Goal: Task Accomplishment & Management: Manage account settings

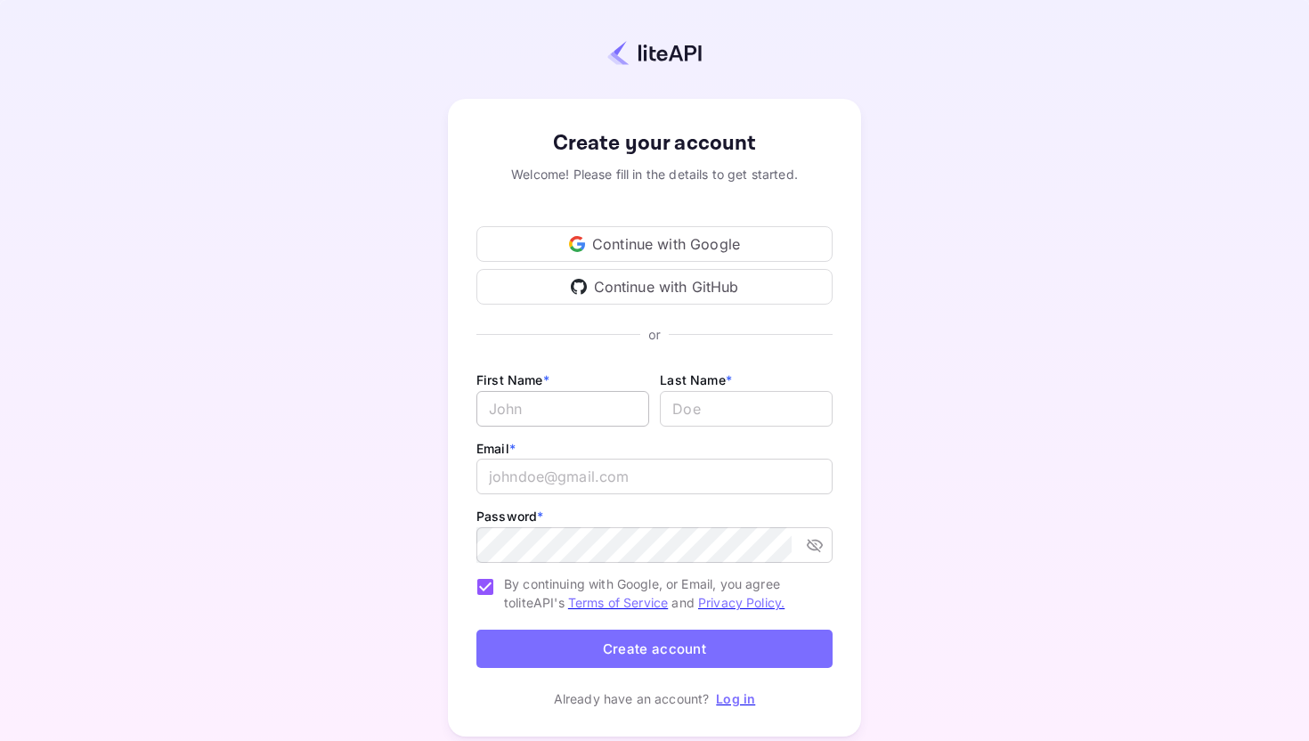
click at [569, 406] on input "Email *" at bounding box center [562, 409] width 173 height 36
type input "Harikrishnan"
type input "Parambuveettil"
click at [601, 482] on input "email" at bounding box center [654, 477] width 356 height 36
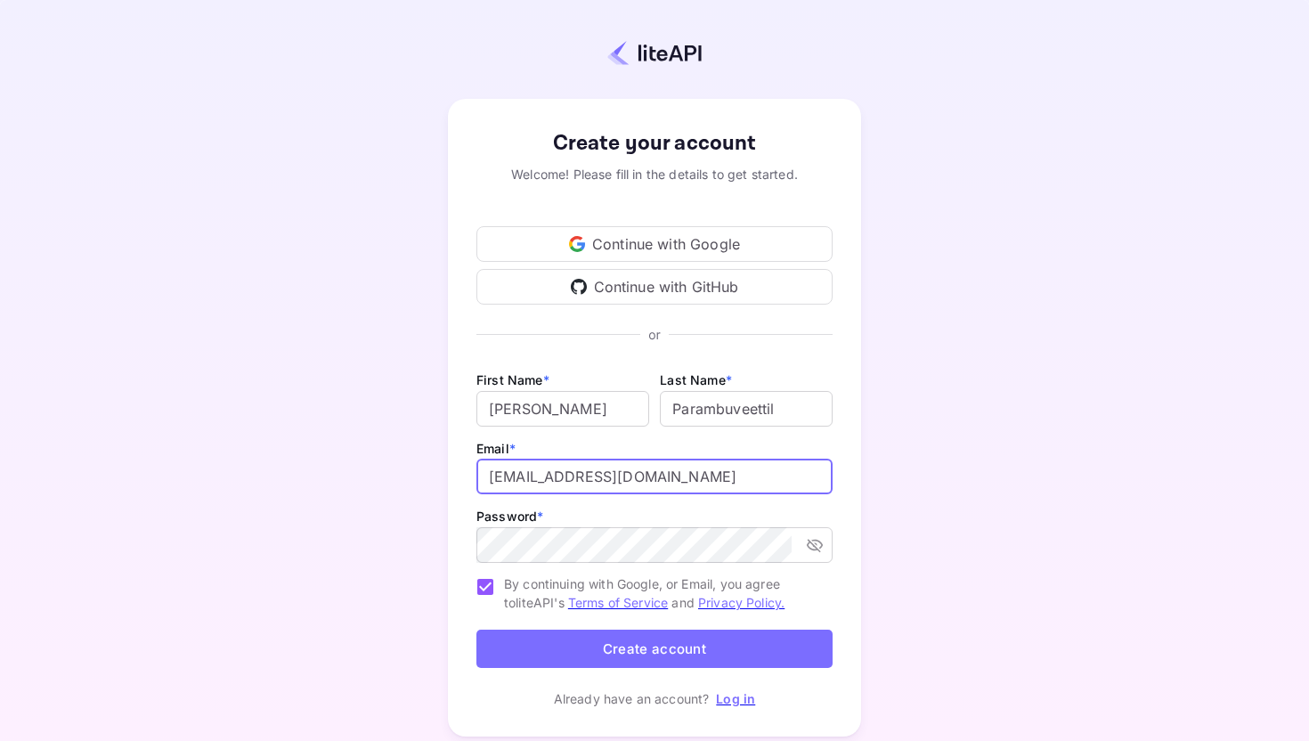
type input "harikrishnanmidhun2025@gmail.com"
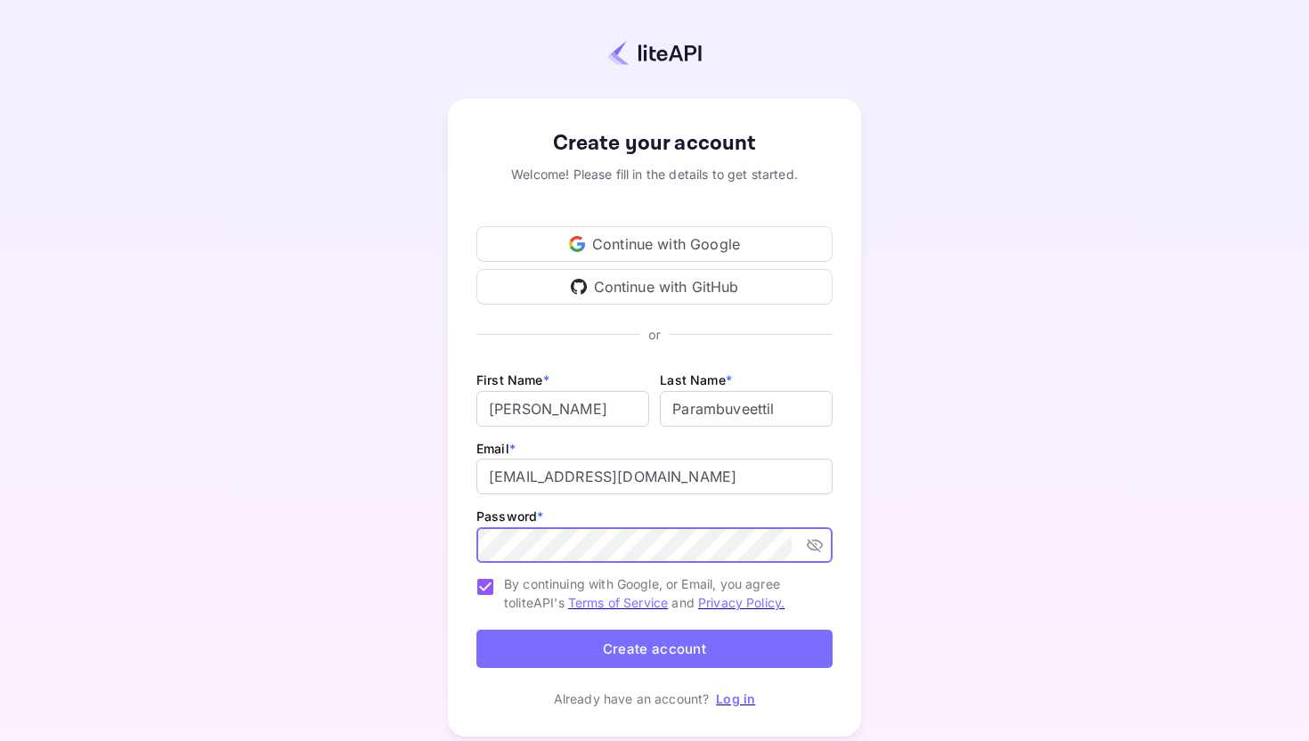
click at [823, 542] on icon "toggle password visibility" at bounding box center [815, 545] width 18 height 18
click at [583, 641] on button "Create account" at bounding box center [654, 649] width 356 height 38
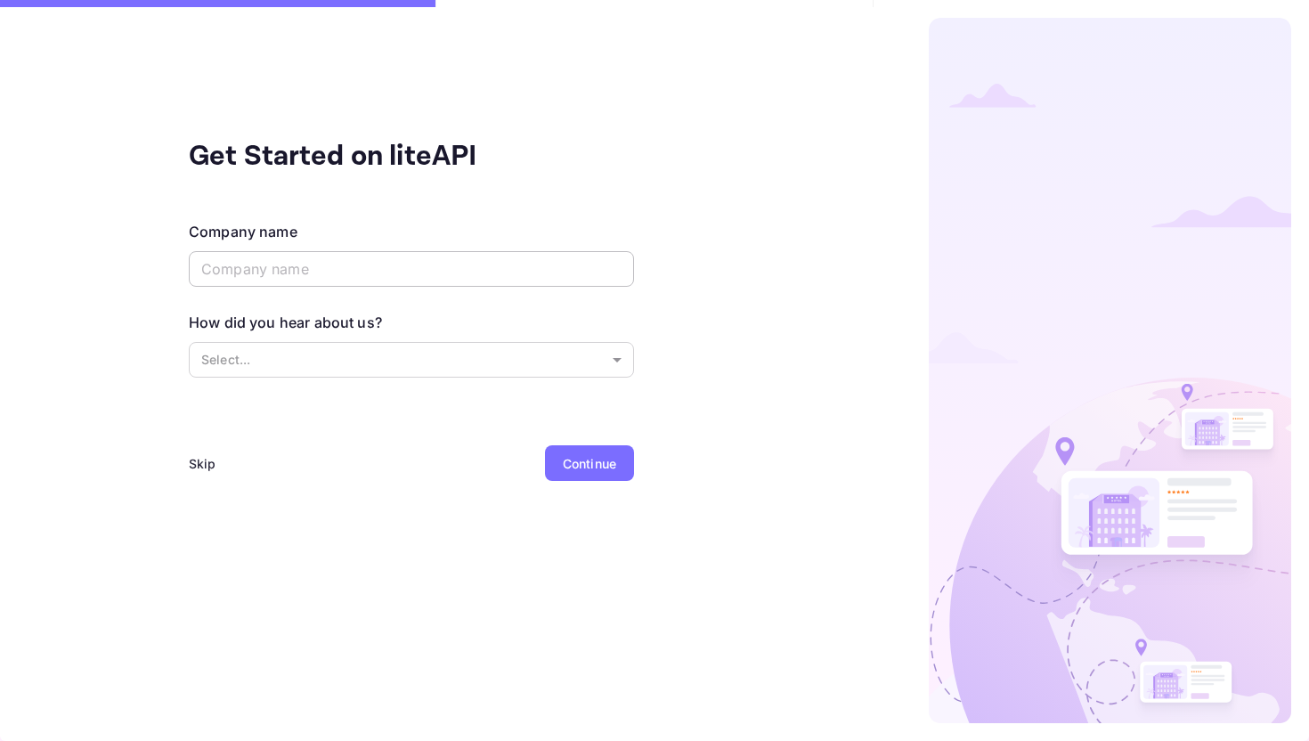
click at [365, 267] on input "text" at bounding box center [411, 269] width 445 height 36
click at [464, 273] on input "text" at bounding box center [411, 269] width 445 height 36
click at [261, 281] on input "text" at bounding box center [411, 269] width 445 height 36
click at [195, 466] on div "Skip" at bounding box center [203, 463] width 28 height 19
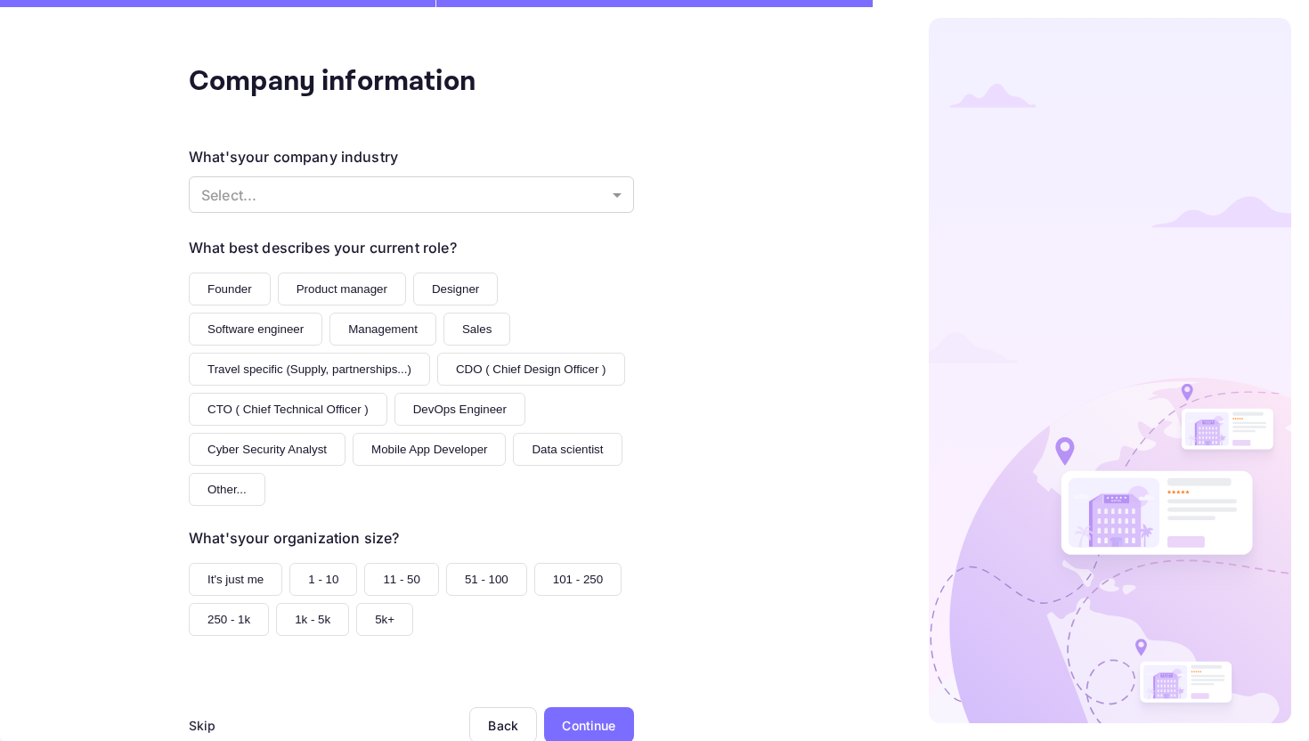
scroll to position [83, 0]
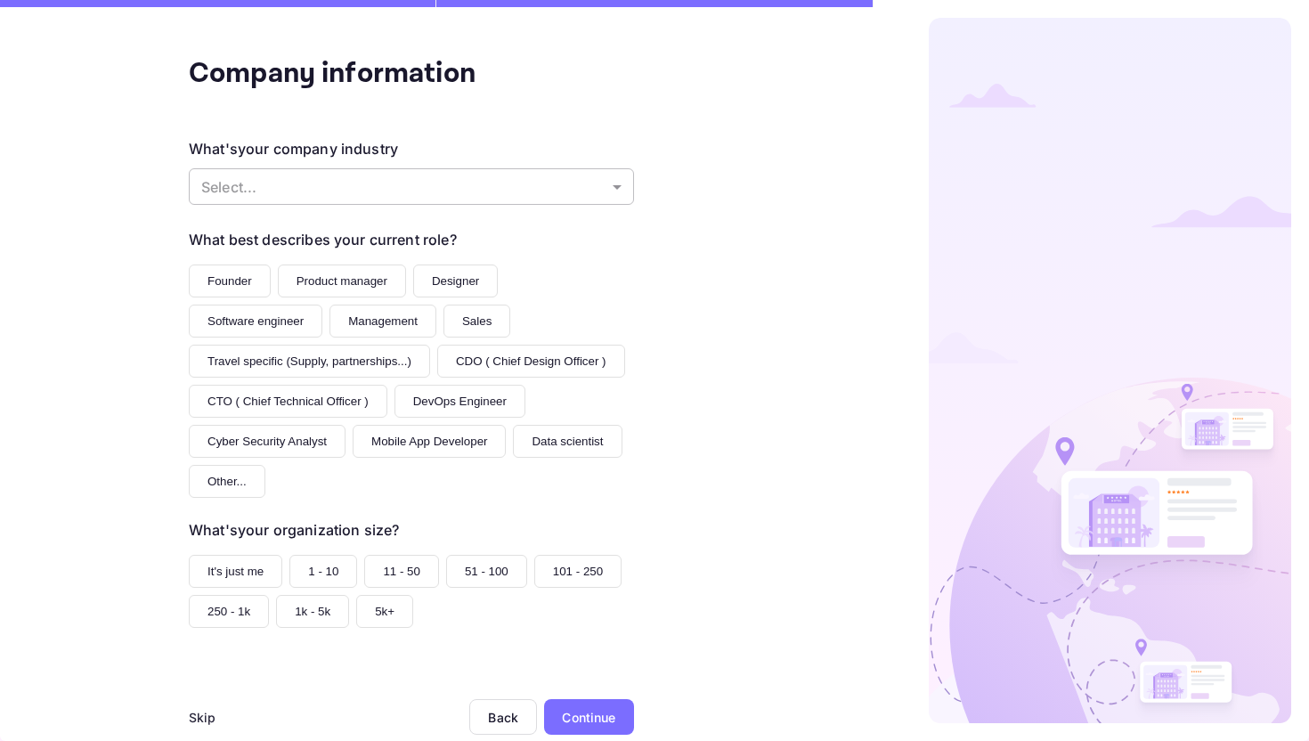
click at [432, 194] on body "Company information What's your company industry Select... ​ What best describe…" at bounding box center [654, 370] width 1309 height 741
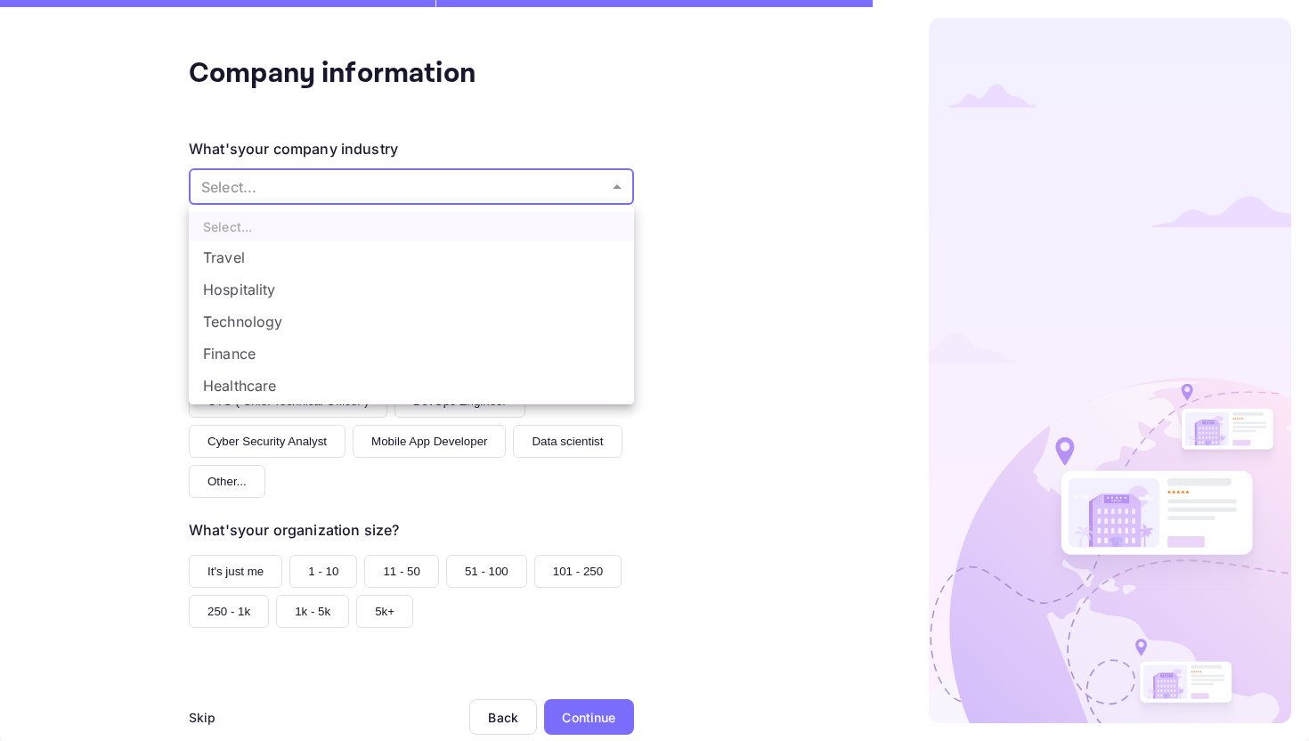
scroll to position [3, 0]
click at [358, 318] on li "Technology" at bounding box center [411, 319] width 445 height 32
type input "Technology"
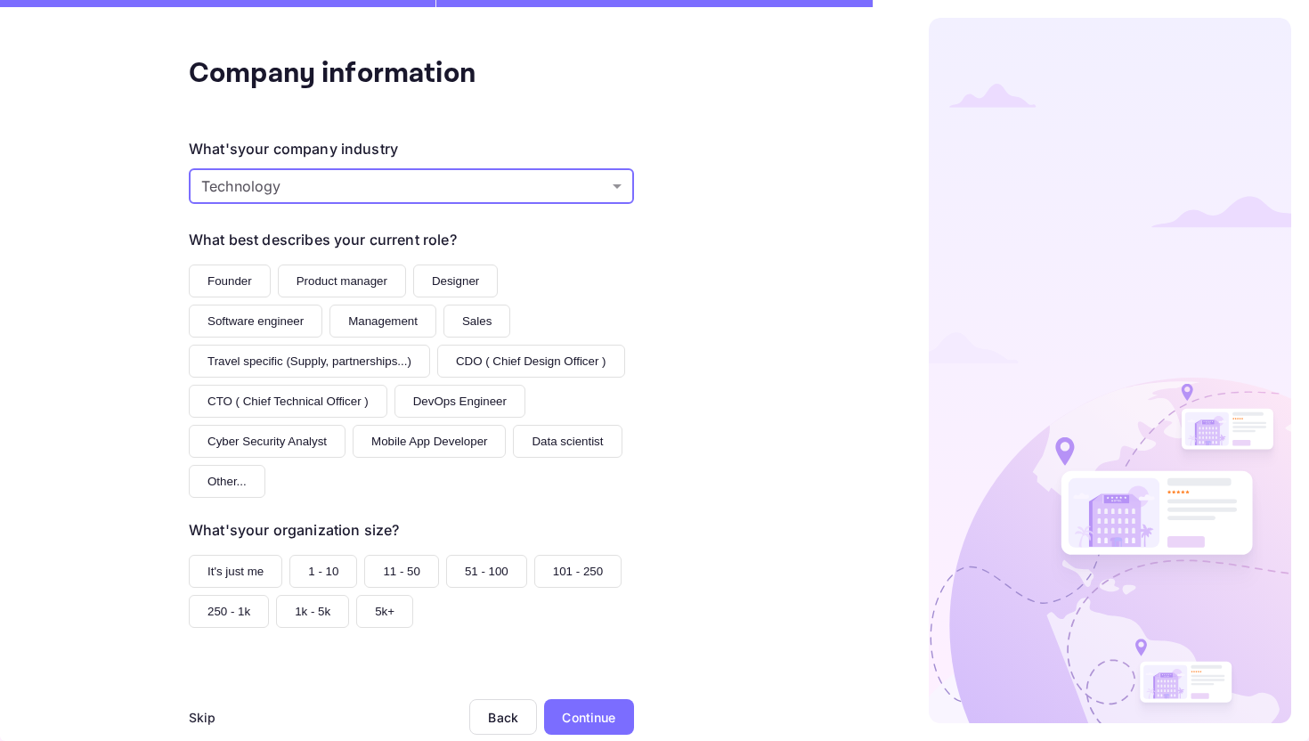
click at [238, 280] on button "Founder" at bounding box center [230, 281] width 82 height 33
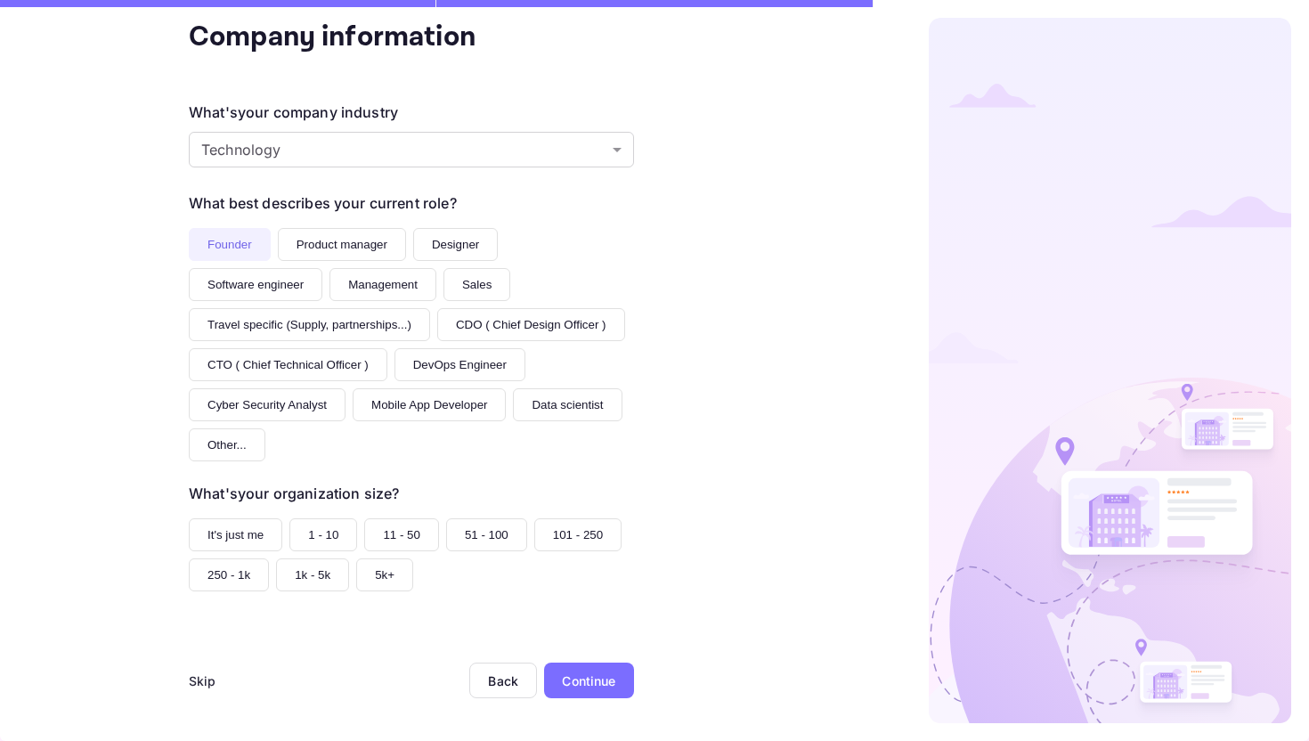
click at [248, 540] on button "It's just me" at bounding box center [236, 534] width 94 height 33
click at [624, 688] on div "Continue" at bounding box center [589, 681] width 90 height 36
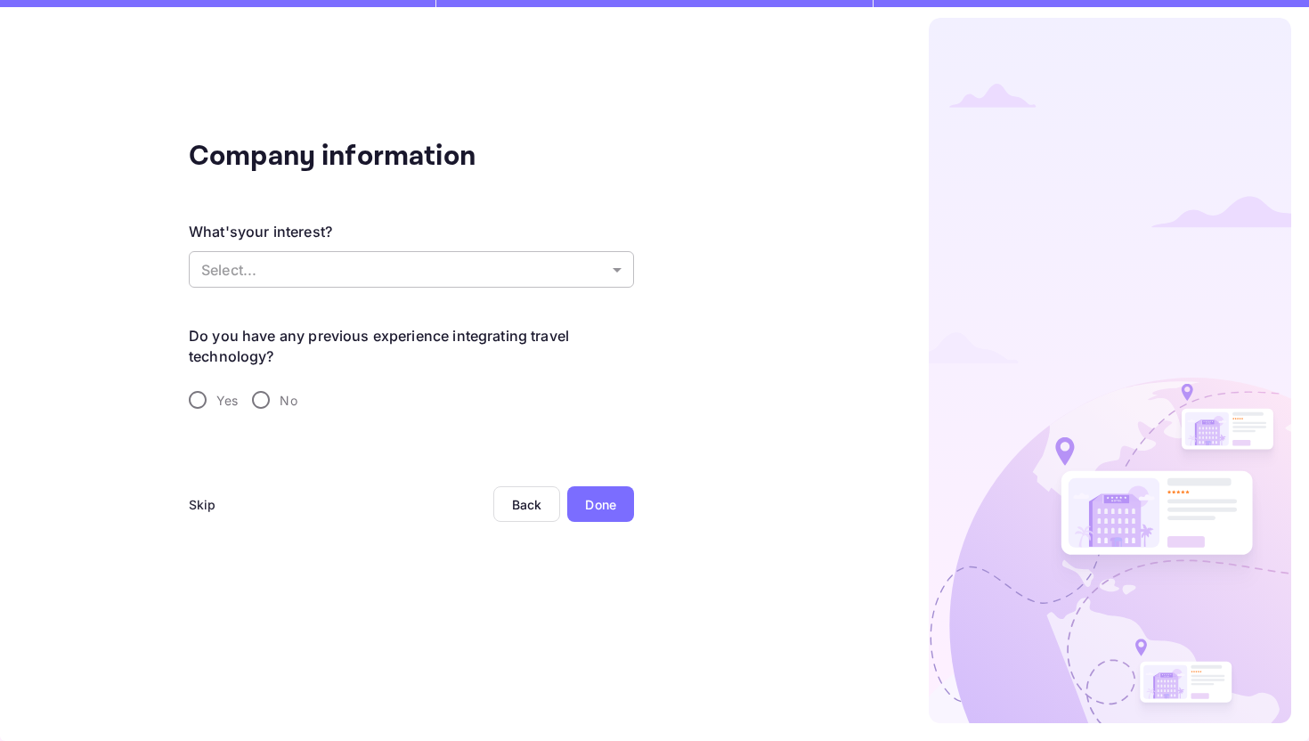
click at [597, 282] on body "Company information What's your interest? Select... ​ Do you have any previous …" at bounding box center [654, 370] width 1309 height 741
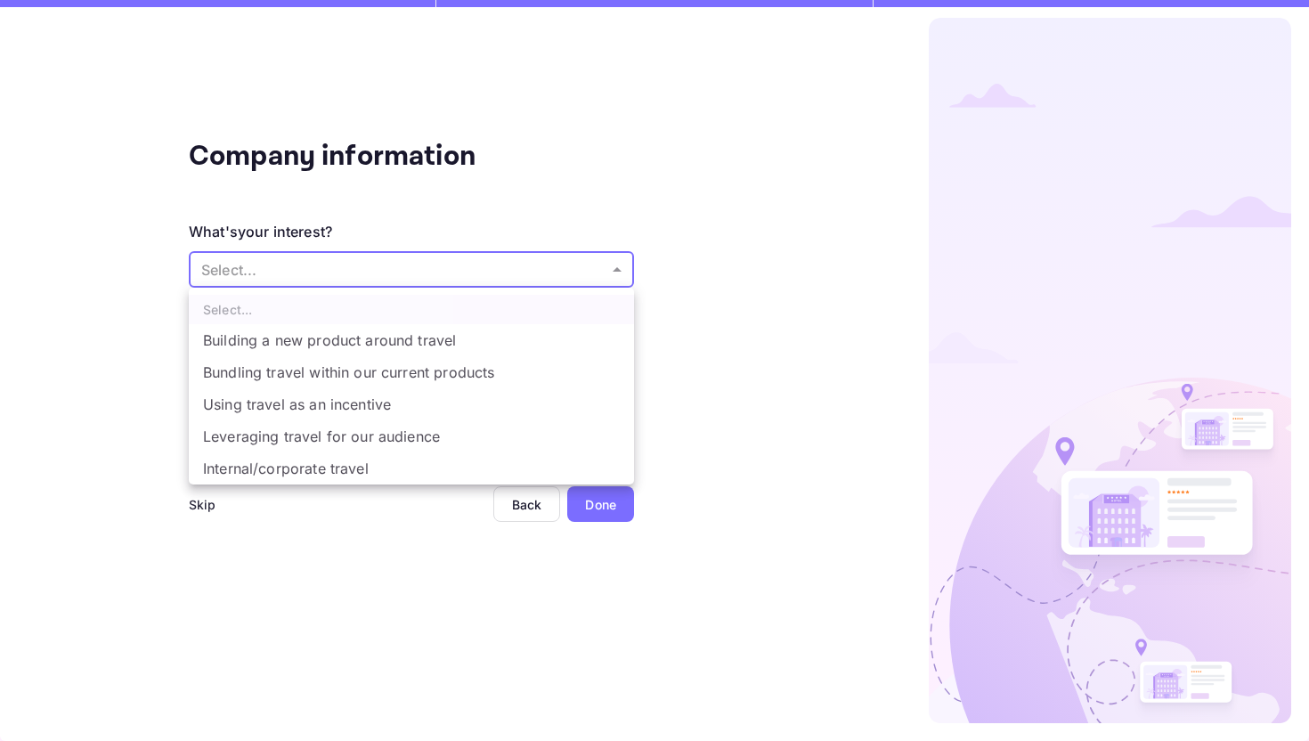
click at [745, 328] on div at bounding box center [654, 370] width 1309 height 741
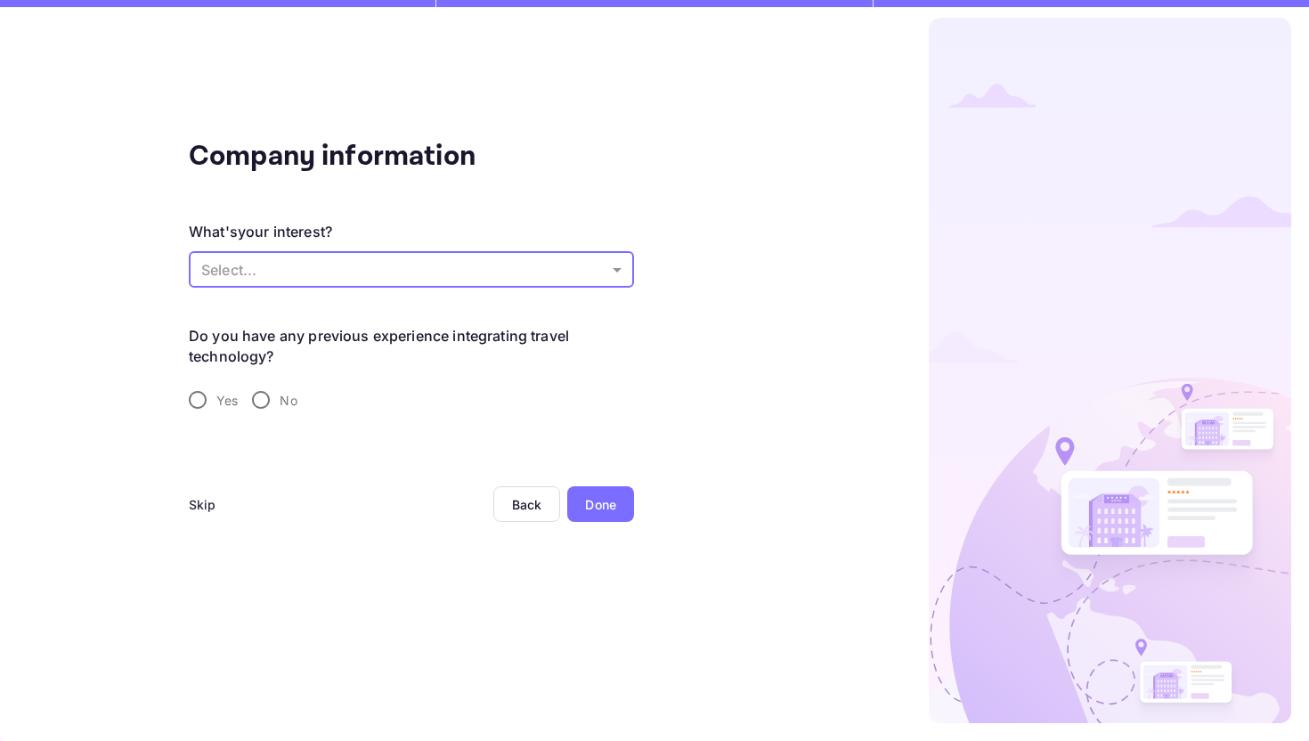
click at [534, 275] on body "Company information What's your interest? Select... ​ Do you have any previous …" at bounding box center [654, 370] width 1309 height 741
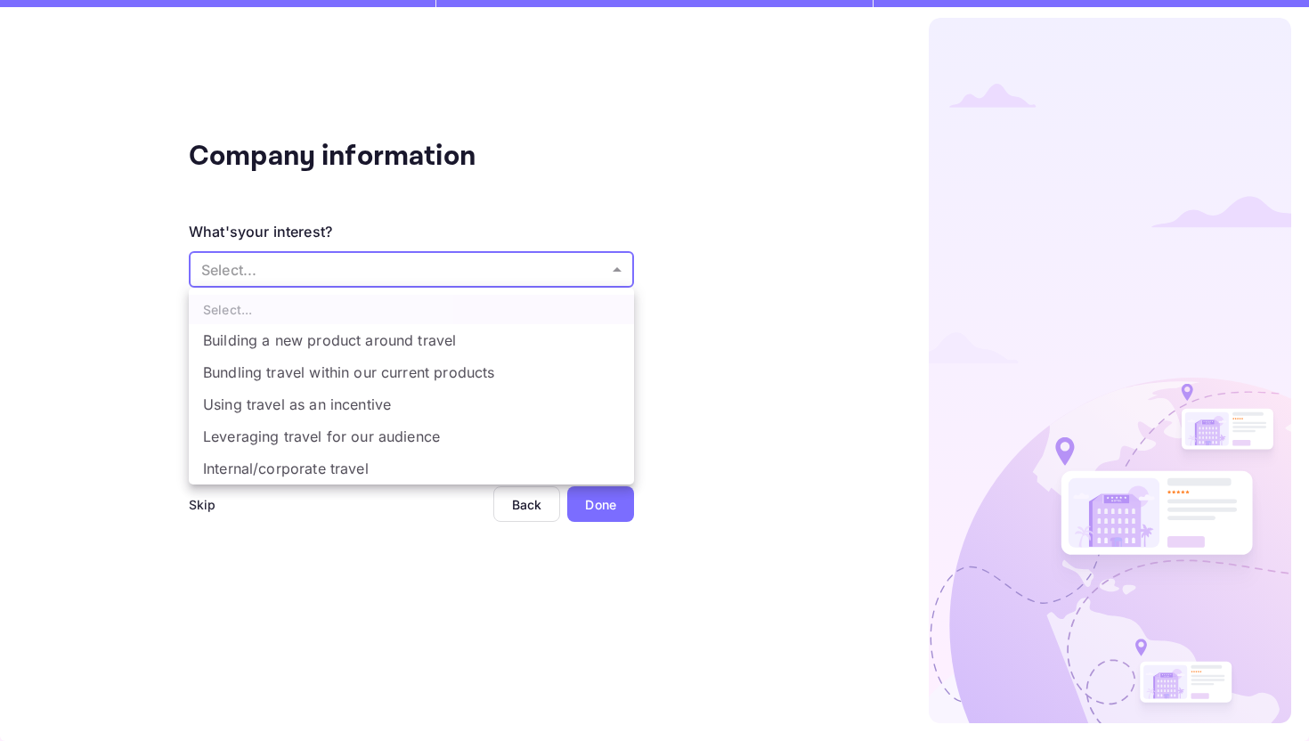
click at [393, 348] on li "Building a new product around travel" at bounding box center [411, 340] width 445 height 32
type input "Building a new product around travel"
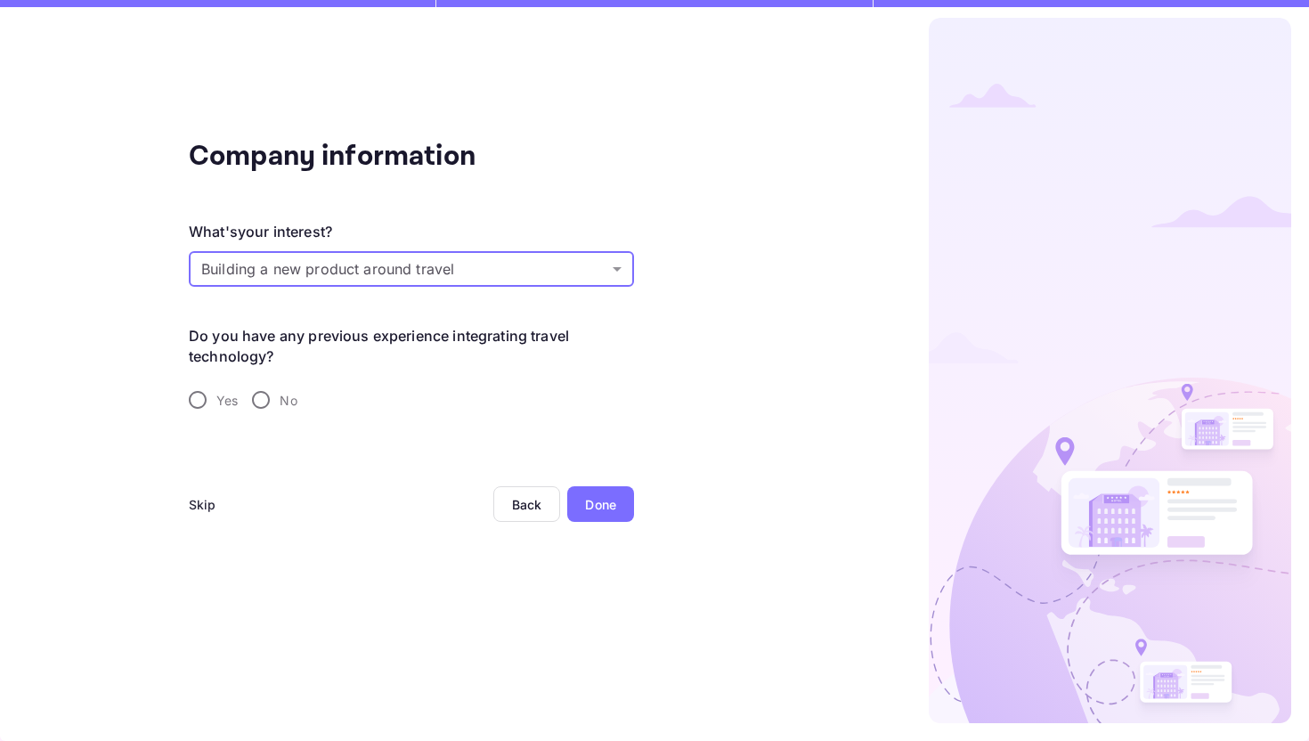
click at [265, 401] on input "No" at bounding box center [260, 399] width 37 height 37
radio input "true"
click at [608, 505] on div "Done" at bounding box center [600, 504] width 31 height 19
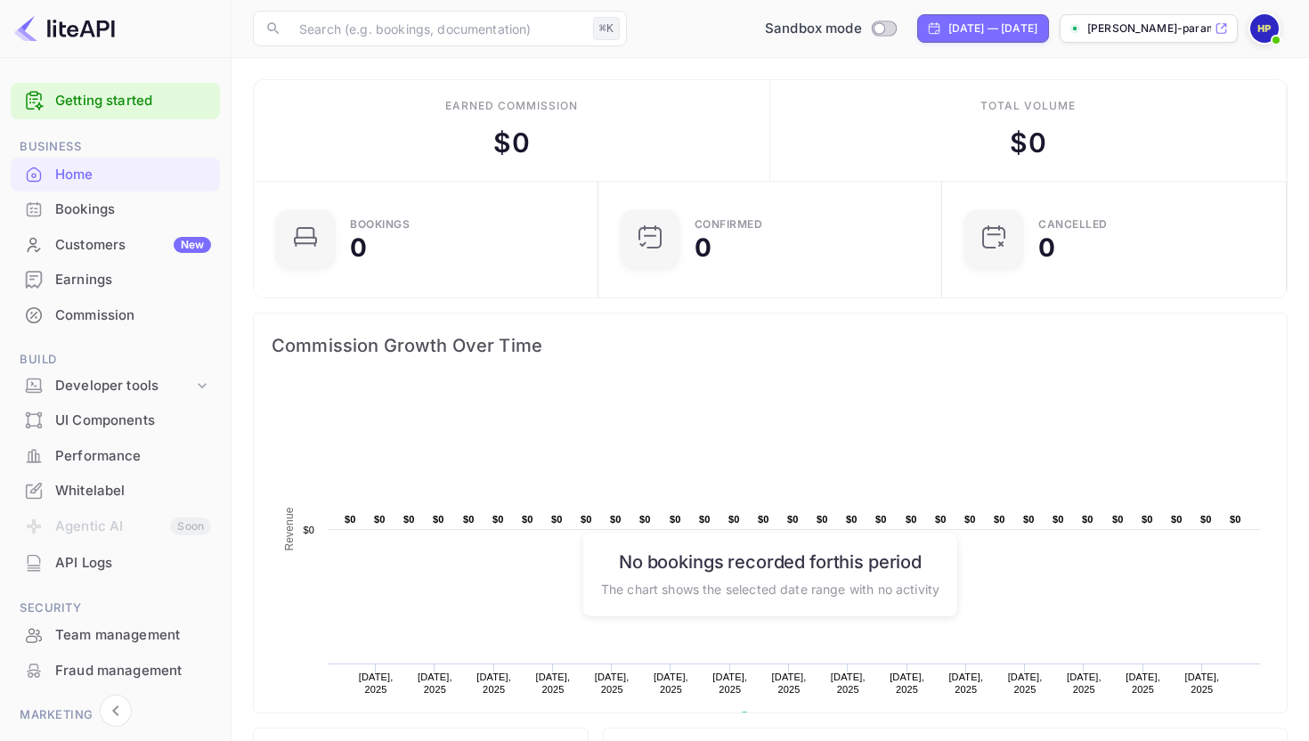
click at [1212, 33] on div "[PERSON_NAME]-parambuve..." at bounding box center [1149, 28] width 178 height 29
click at [65, 319] on div "Commission" at bounding box center [133, 315] width 156 height 20
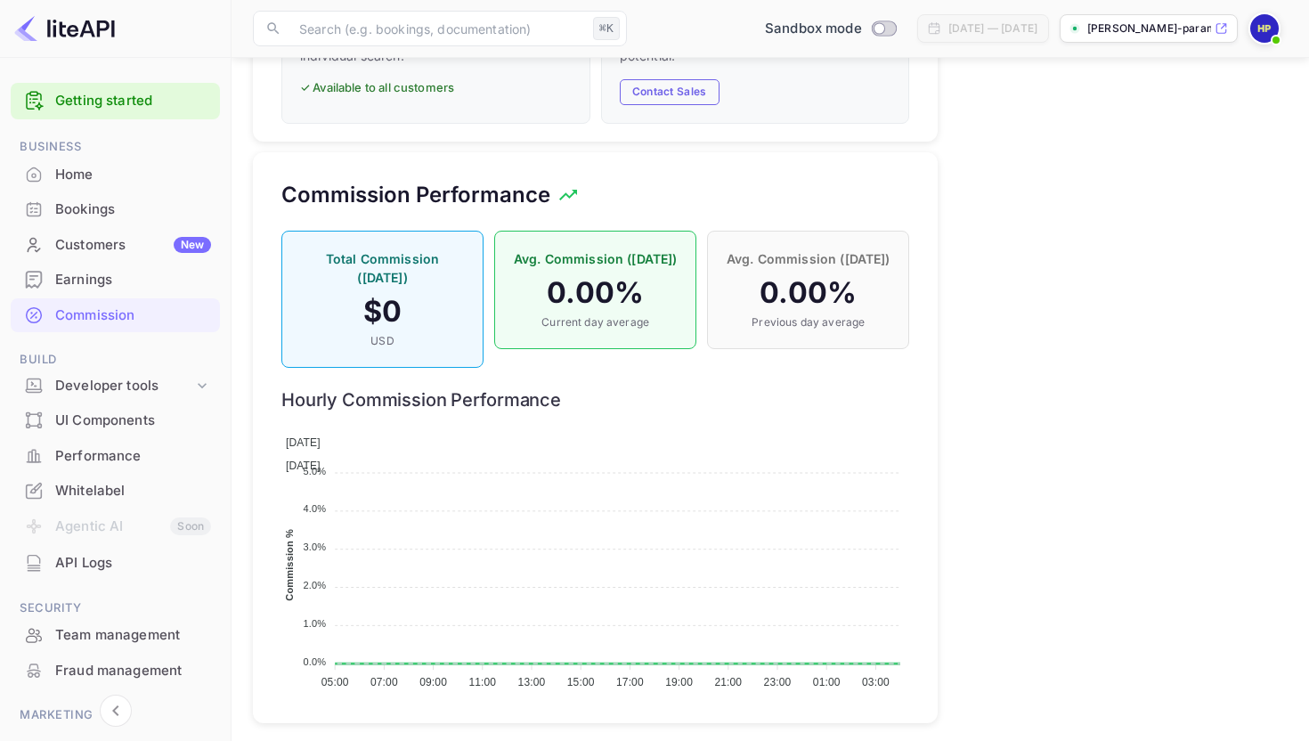
scroll to position [1174, 0]
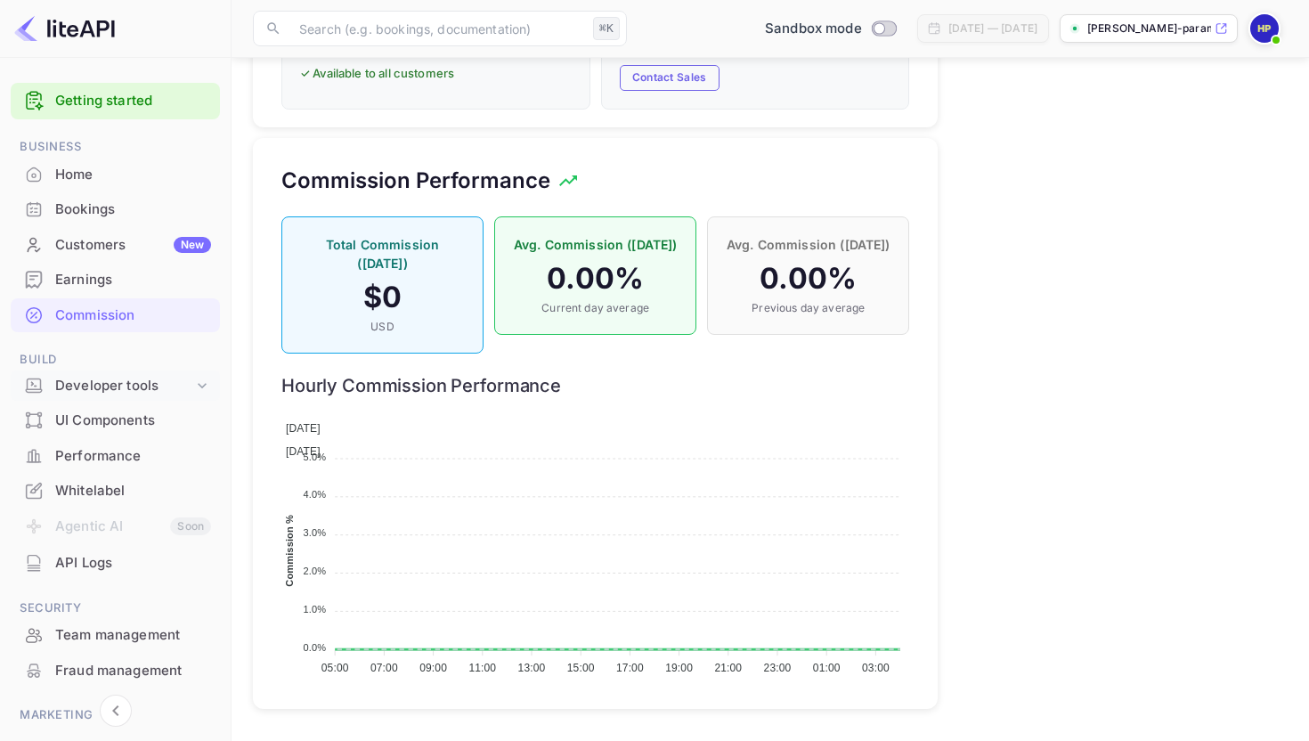
click at [174, 387] on div "Developer tools" at bounding box center [124, 386] width 138 height 20
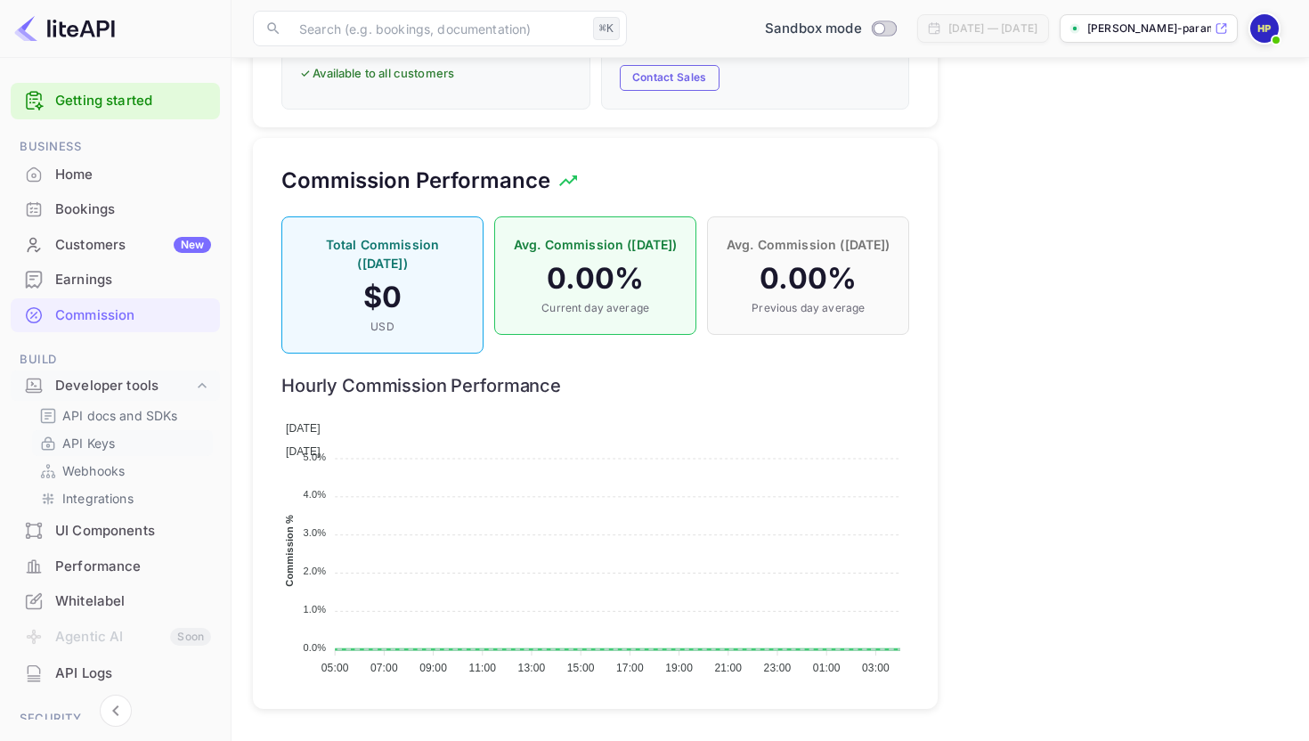
click at [107, 443] on p "API Keys" at bounding box center [88, 443] width 53 height 19
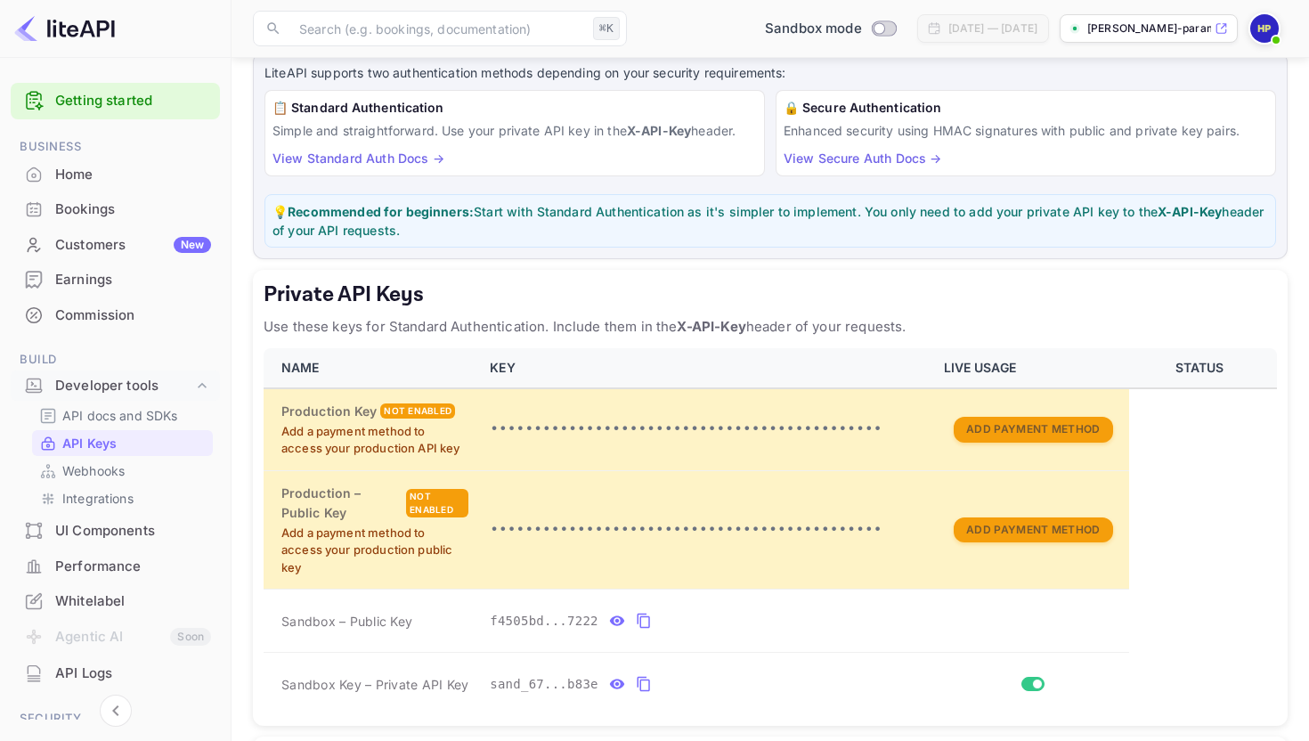
scroll to position [111, 0]
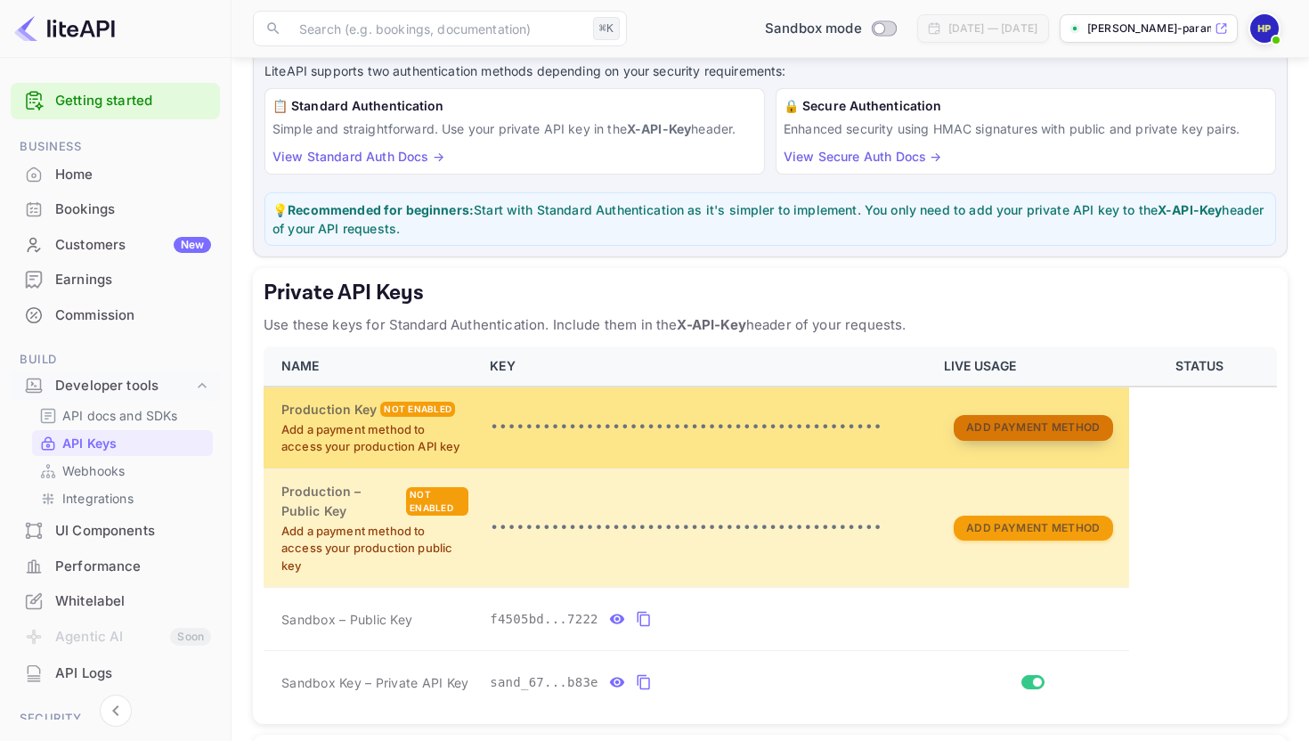
click at [991, 436] on button "Add Payment Method" at bounding box center [1033, 428] width 159 height 26
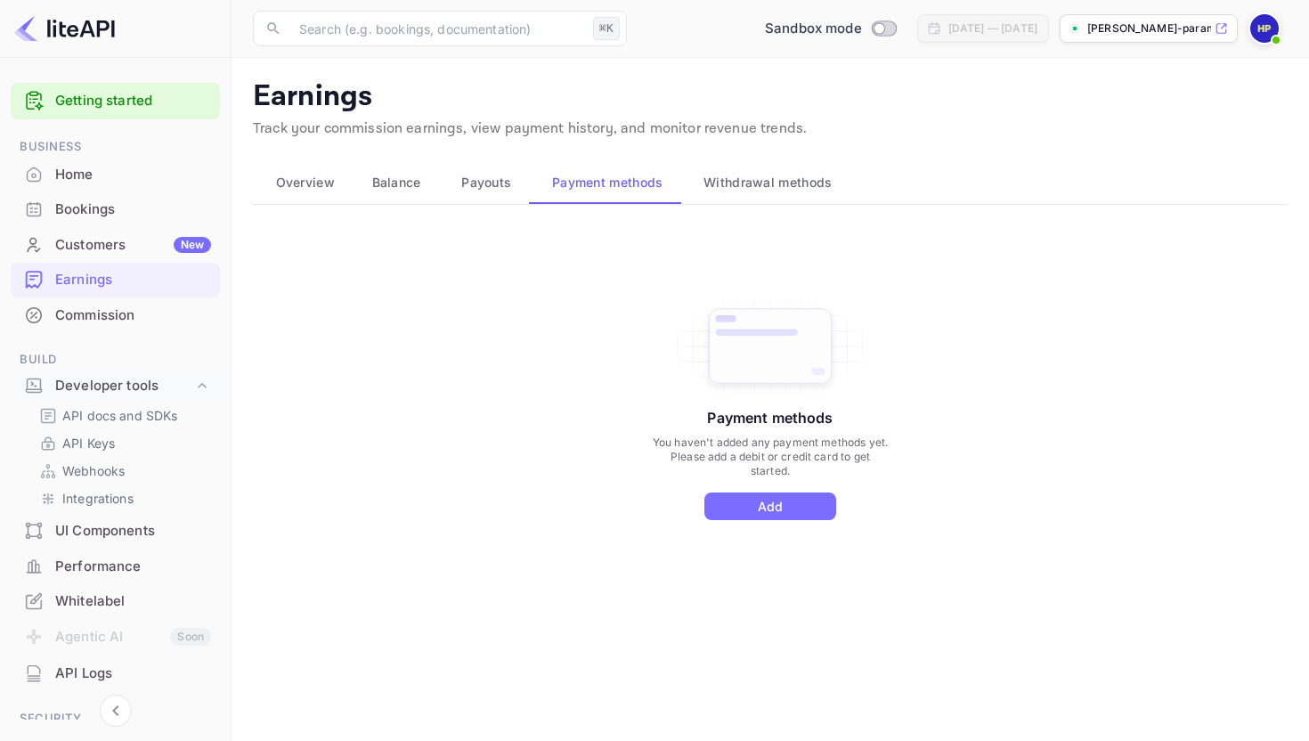
click at [485, 189] on span "Payouts" at bounding box center [486, 182] width 50 height 21
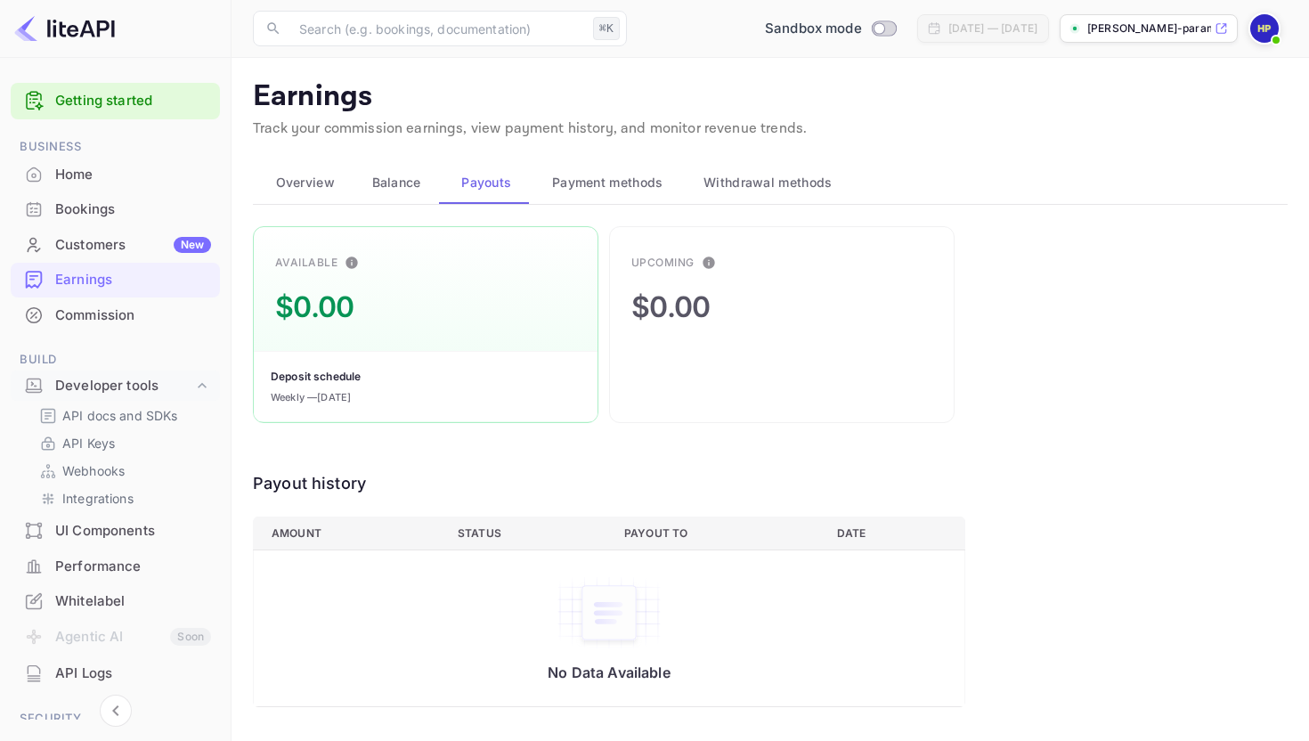
click at [415, 190] on span "Balance" at bounding box center [396, 182] width 49 height 21
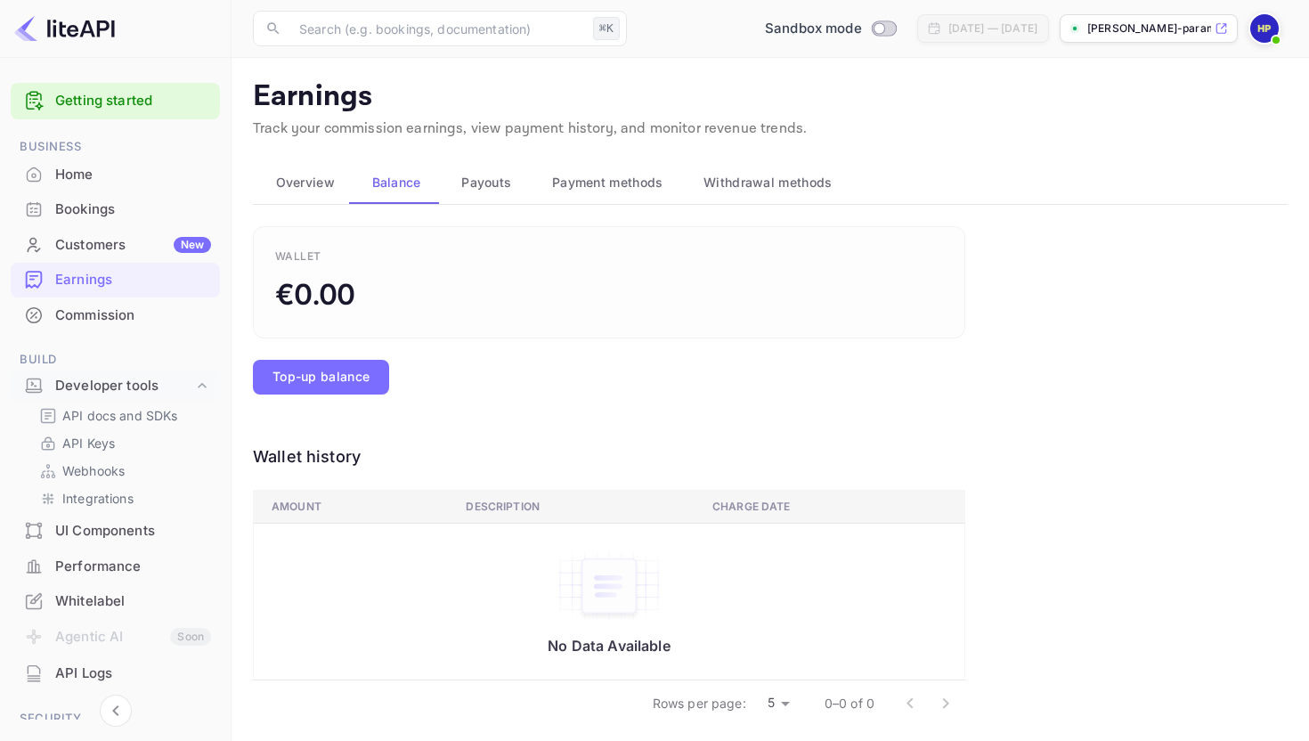
click at [332, 168] on button "Overview" at bounding box center [301, 182] width 96 height 43
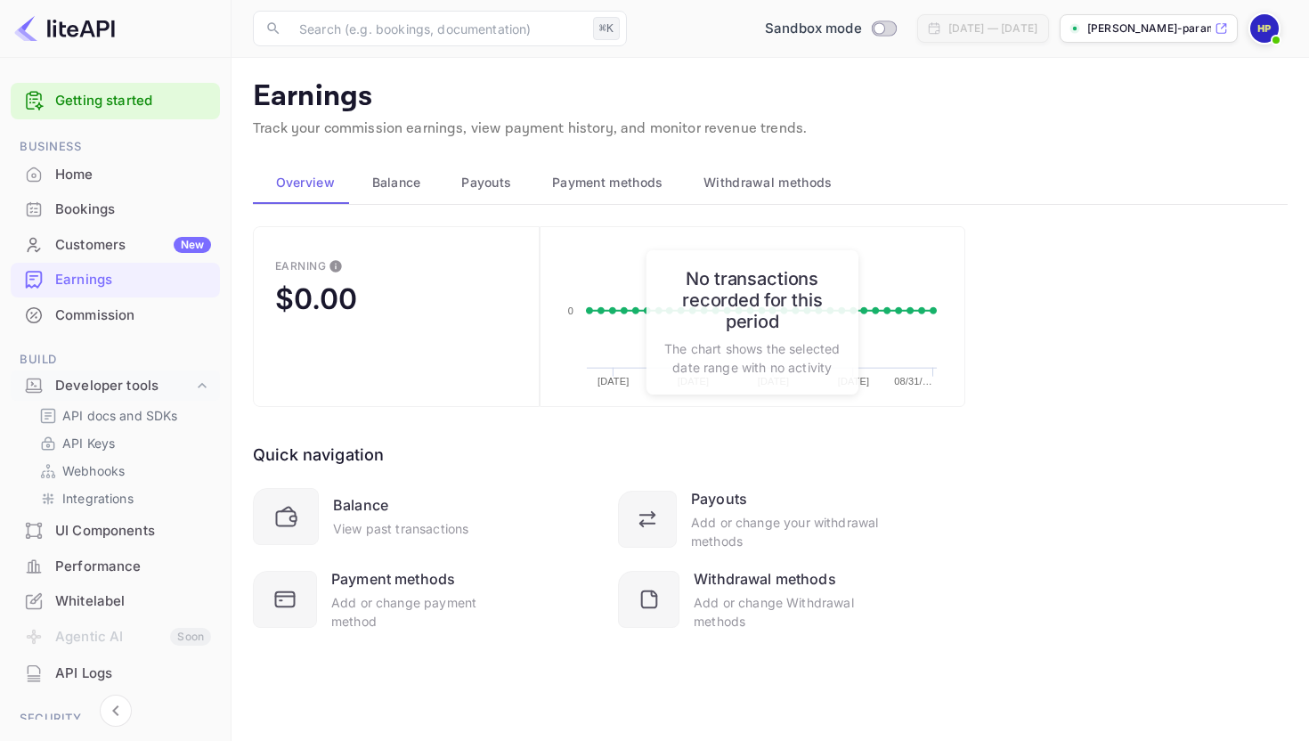
click at [423, 194] on button "Balance" at bounding box center [394, 182] width 90 height 43
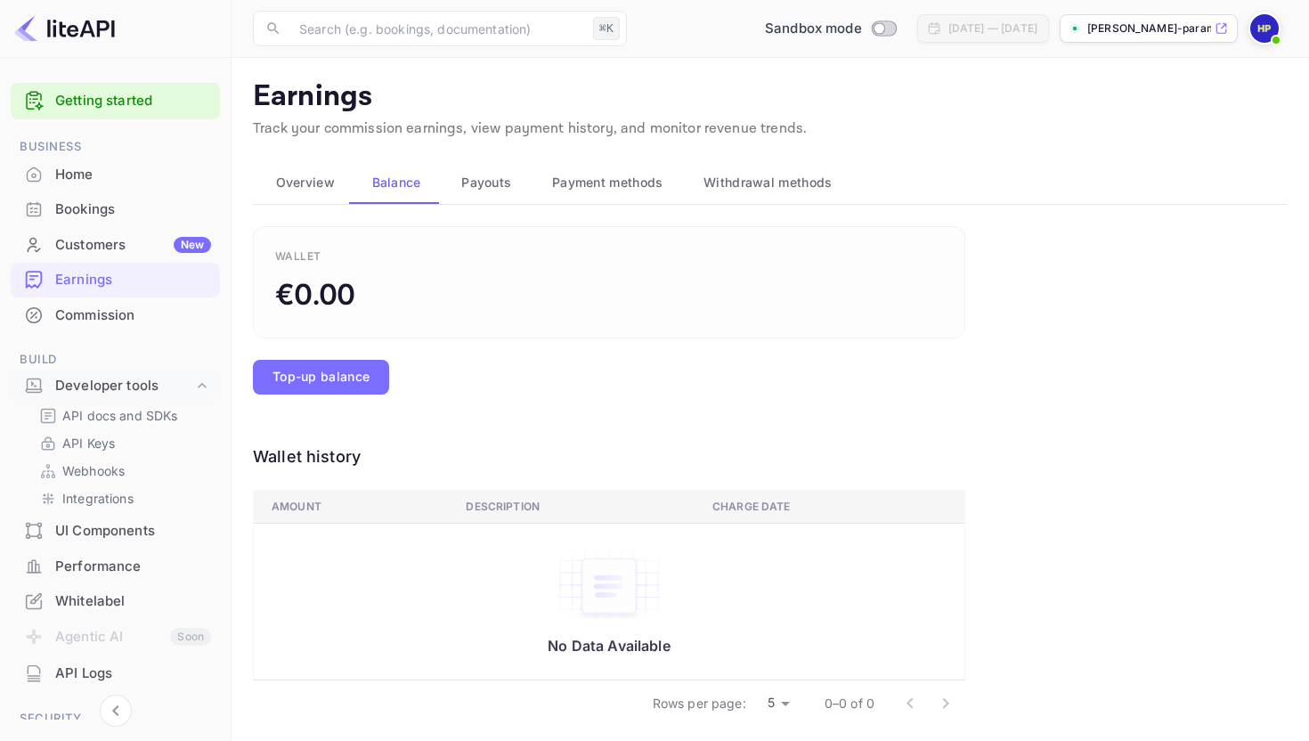
click at [493, 184] on span "Payouts" at bounding box center [486, 182] width 50 height 21
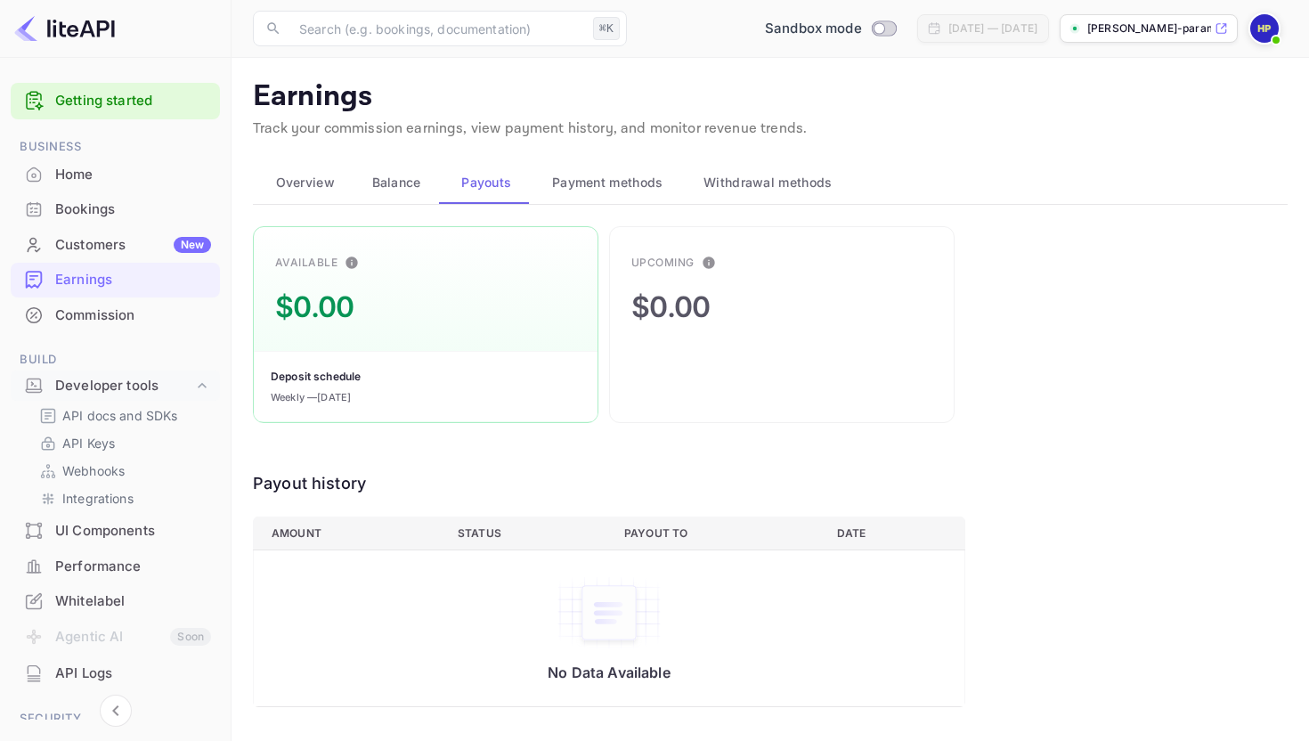
click at [612, 189] on span "Payment methods" at bounding box center [607, 182] width 111 height 21
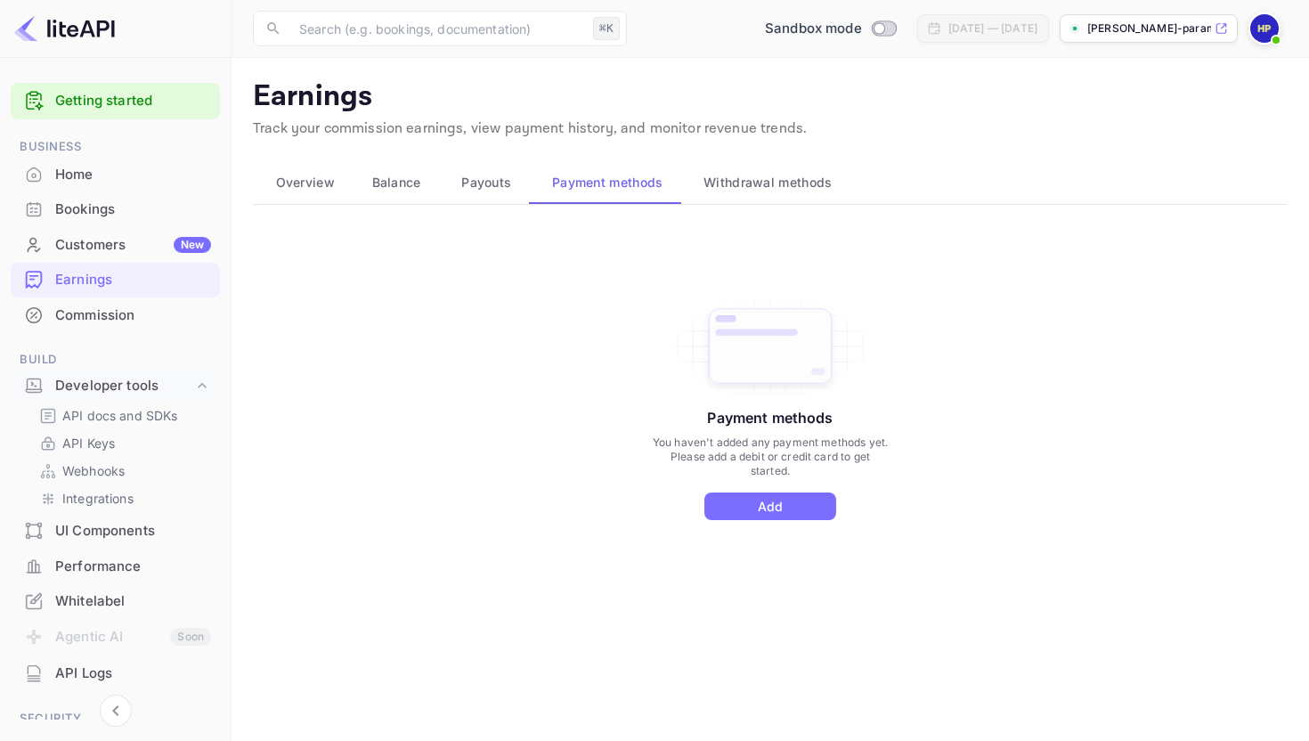
click at [777, 193] on button "Withdrawal methods" at bounding box center [765, 182] width 169 height 43
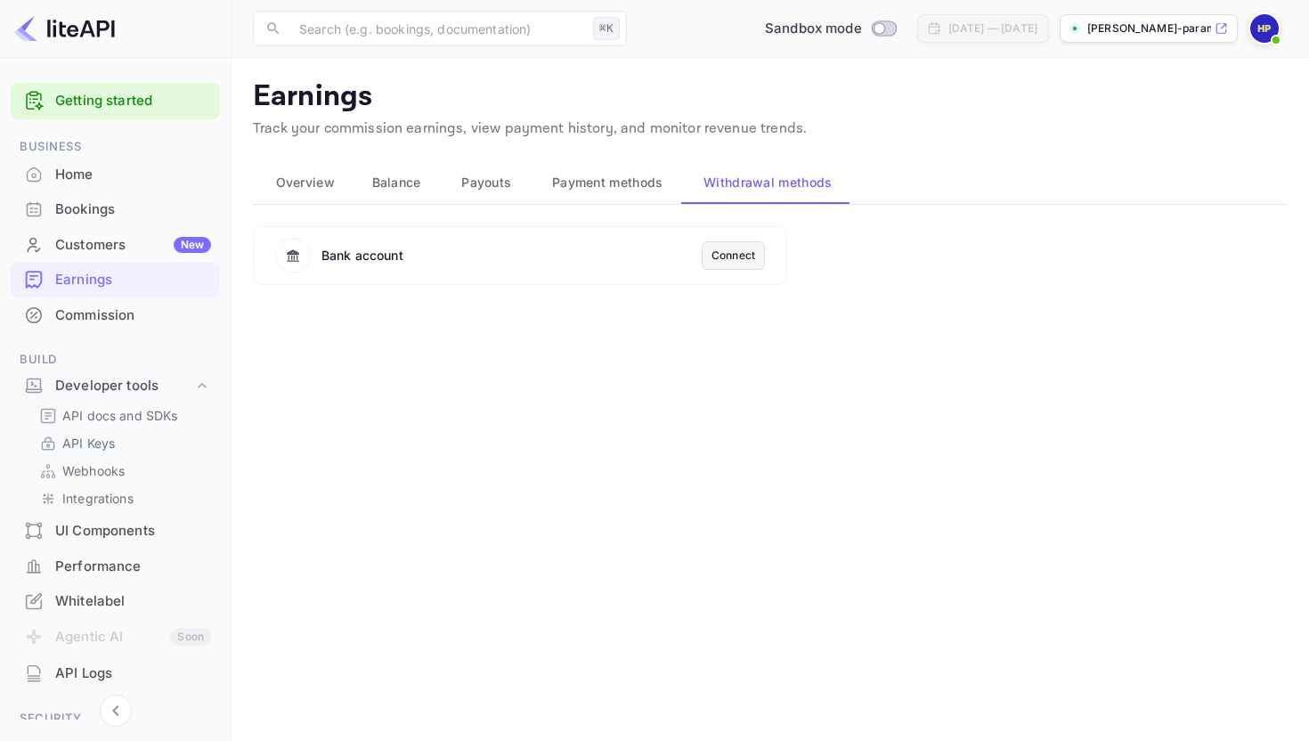
click at [153, 449] on link "API Keys" at bounding box center [122, 443] width 167 height 19
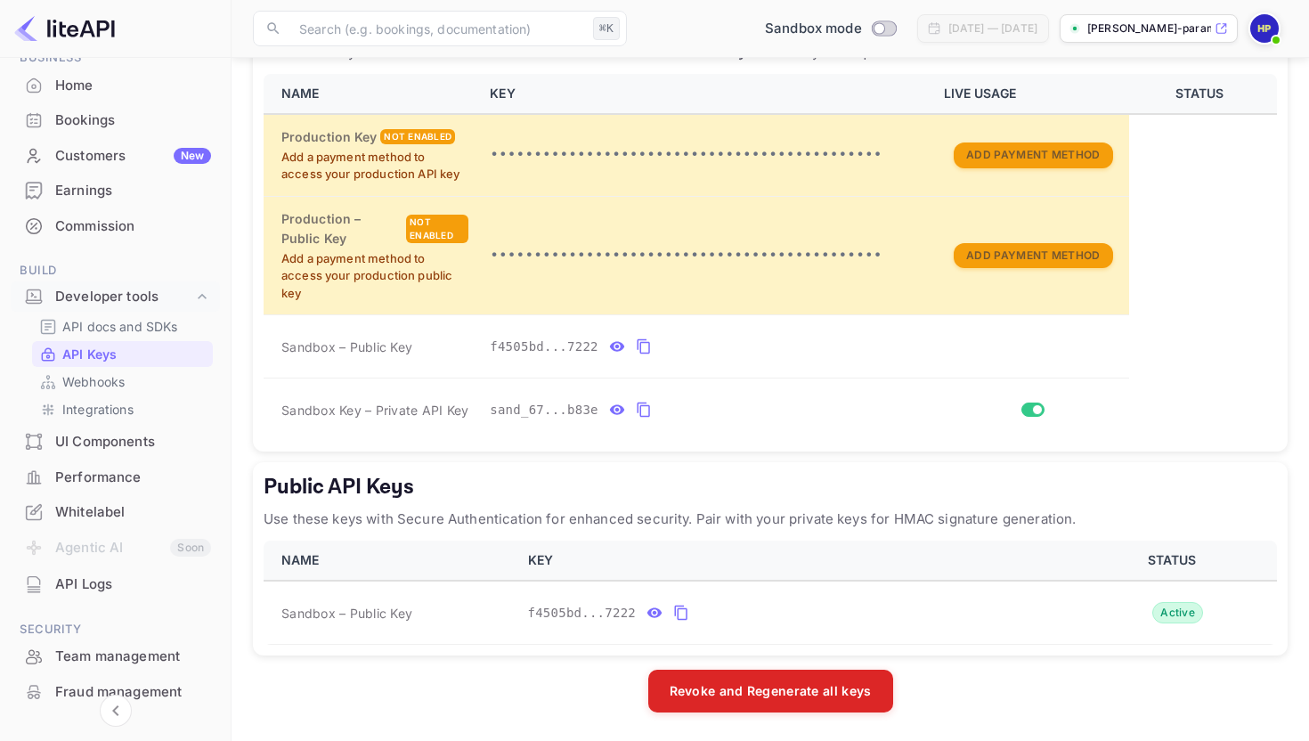
scroll to position [53, 0]
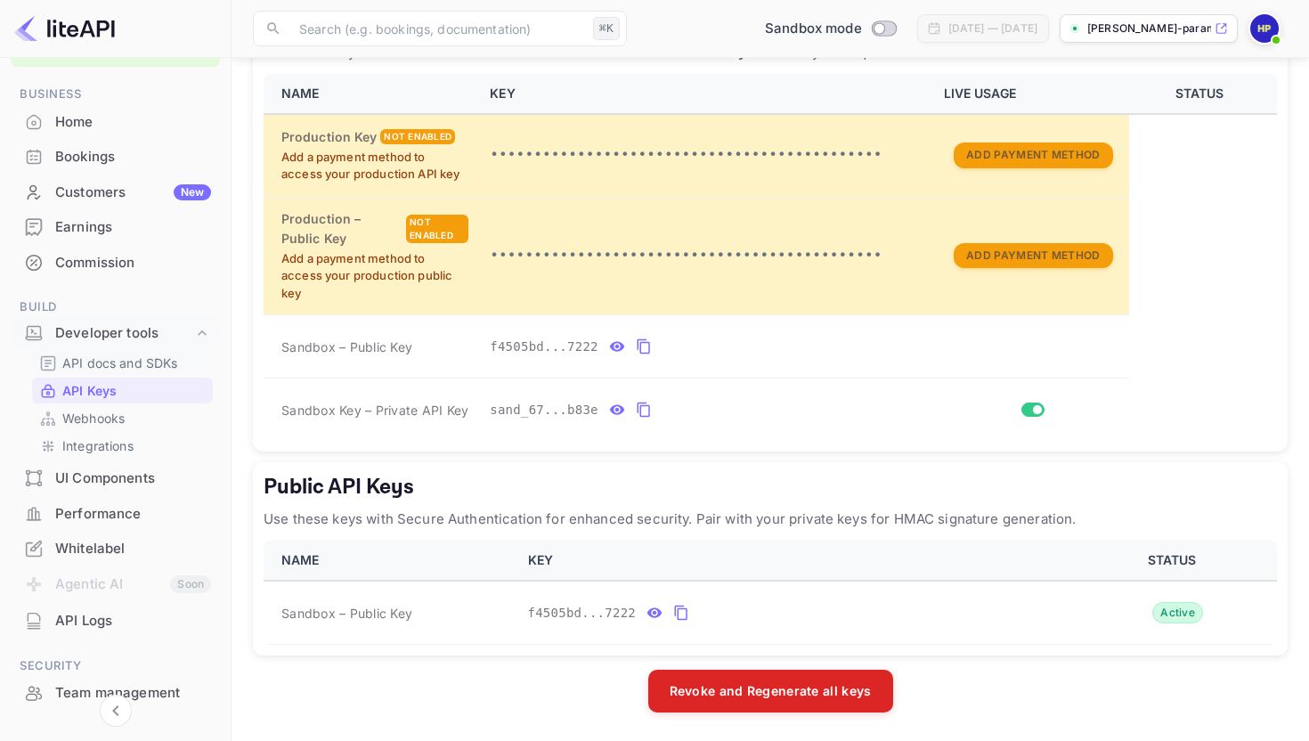
click at [98, 360] on p "API docs and SDKs" at bounding box center [120, 363] width 116 height 19
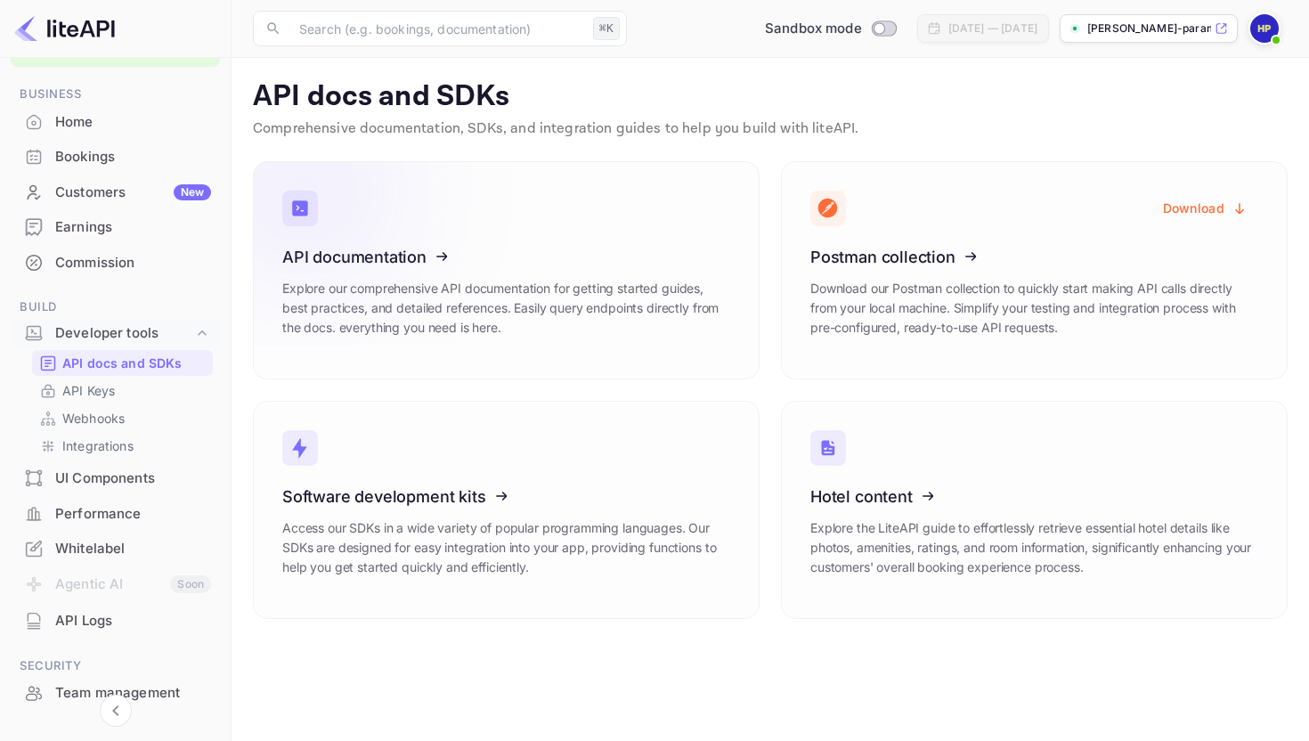
click at [586, 304] on p "Explore our comprehensive API documentation for getting started guides, best pr…" at bounding box center [506, 308] width 448 height 59
click at [454, 262] on icon at bounding box center [392, 253] width 277 height 183
click at [447, 260] on icon at bounding box center [392, 253] width 277 height 183
click at [400, 248] on icon at bounding box center [392, 253] width 277 height 183
click at [1129, 27] on p "[PERSON_NAME]-parambuve..." at bounding box center [1149, 28] width 124 height 16
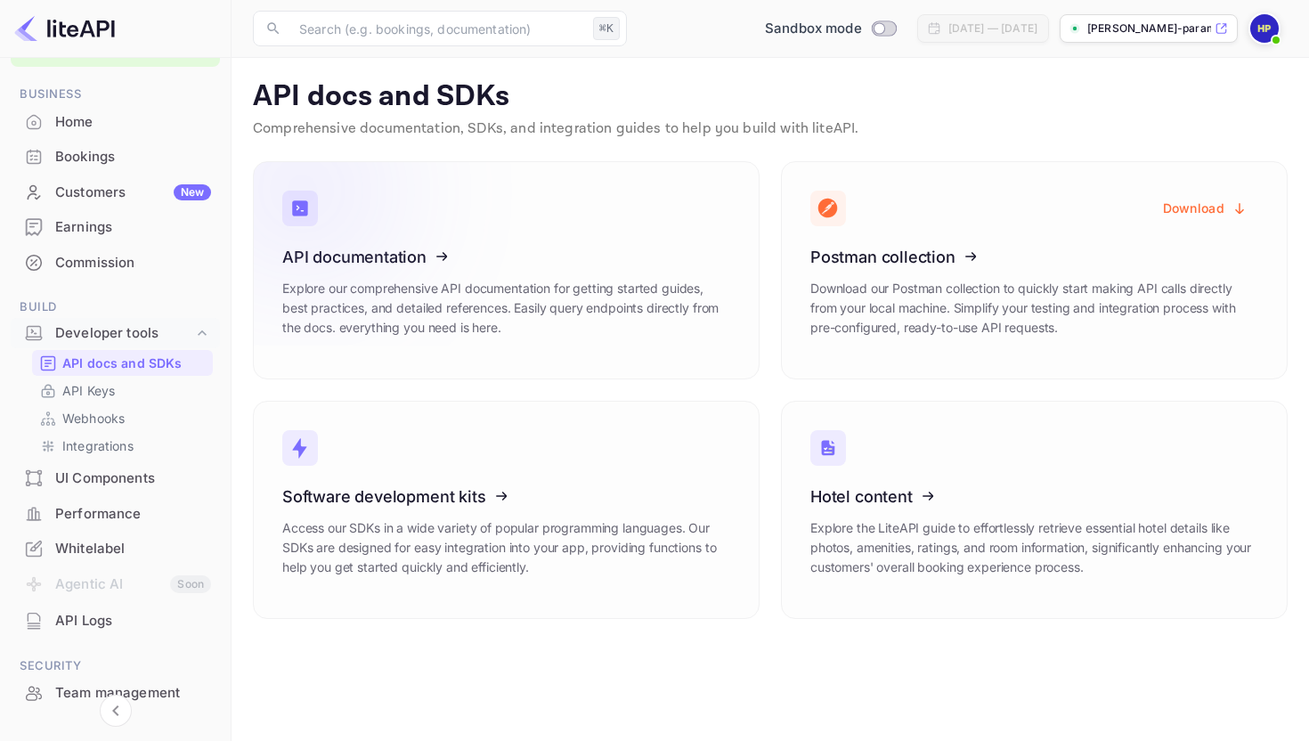
click at [461, 302] on icon at bounding box center [392, 253] width 277 height 183
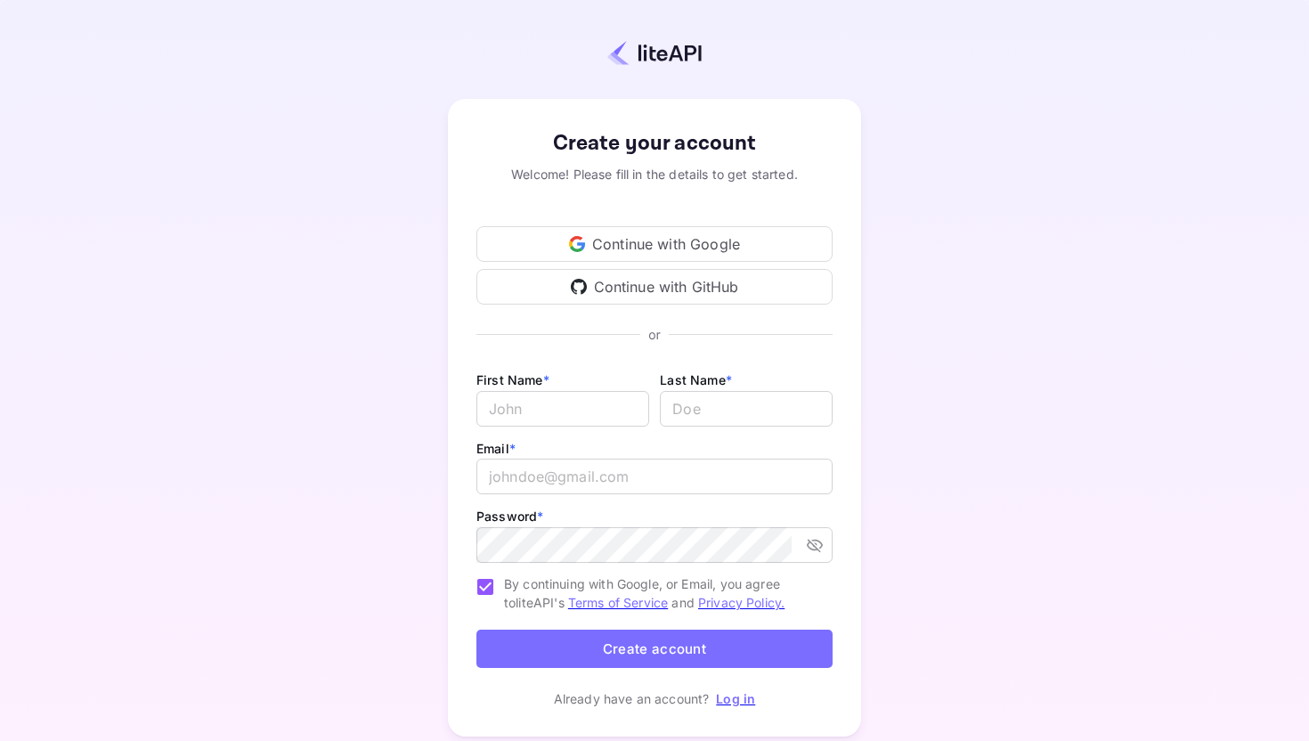
type input "harikrishnanmidhun2025@gmail.com"
click at [739, 699] on link "Log in" at bounding box center [735, 698] width 39 height 15
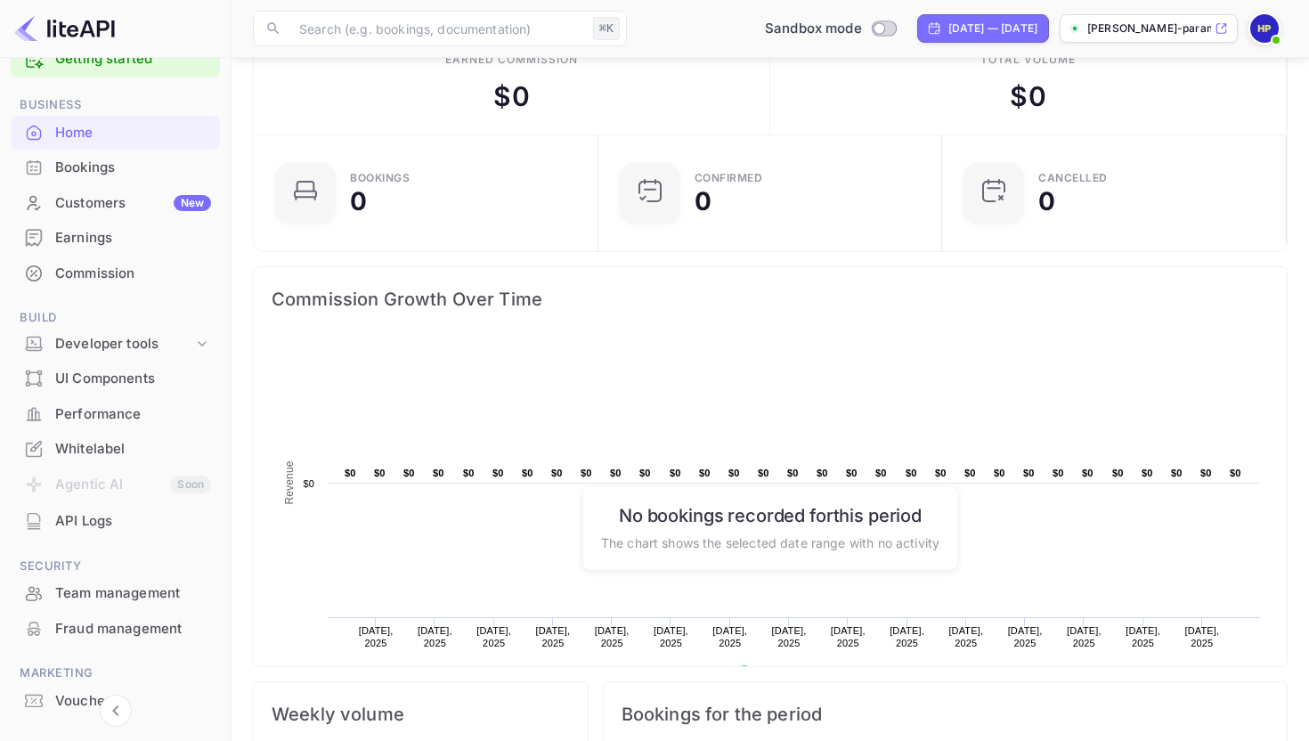
scroll to position [51, 0]
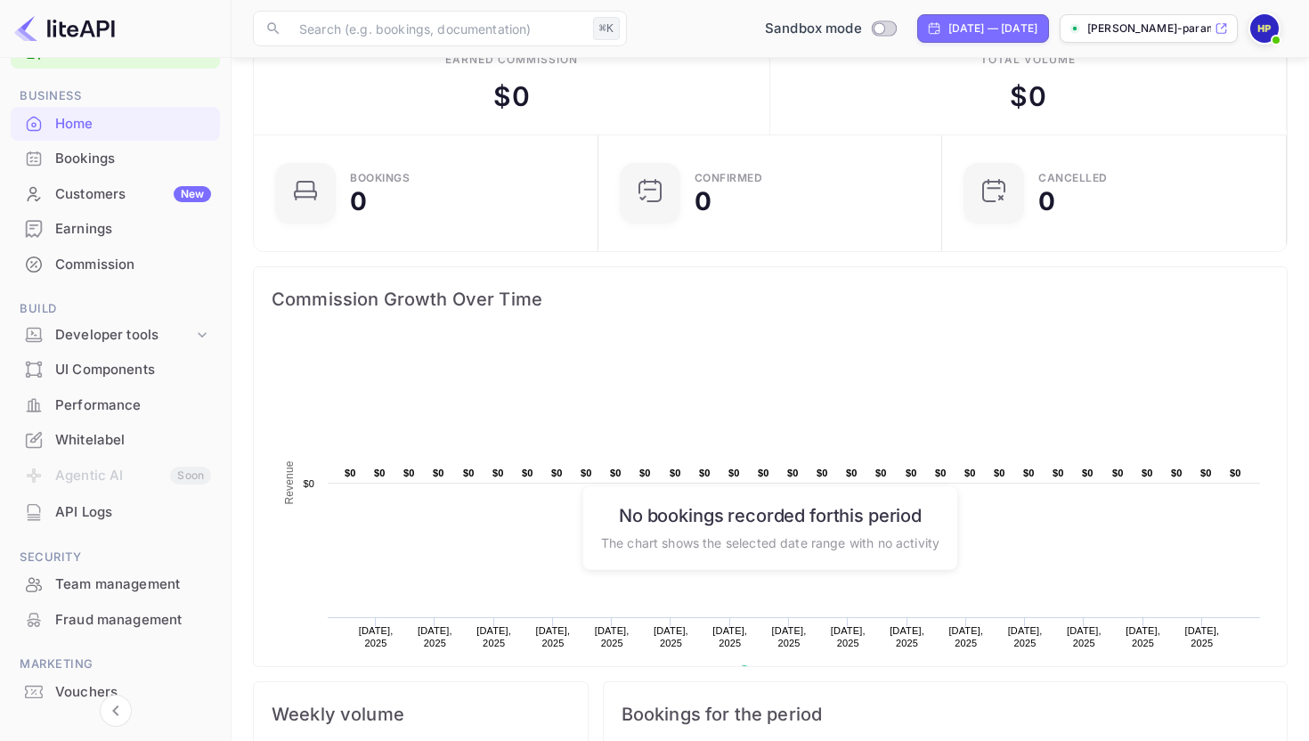
click at [103, 525] on div "API Logs" at bounding box center [115, 512] width 209 height 35
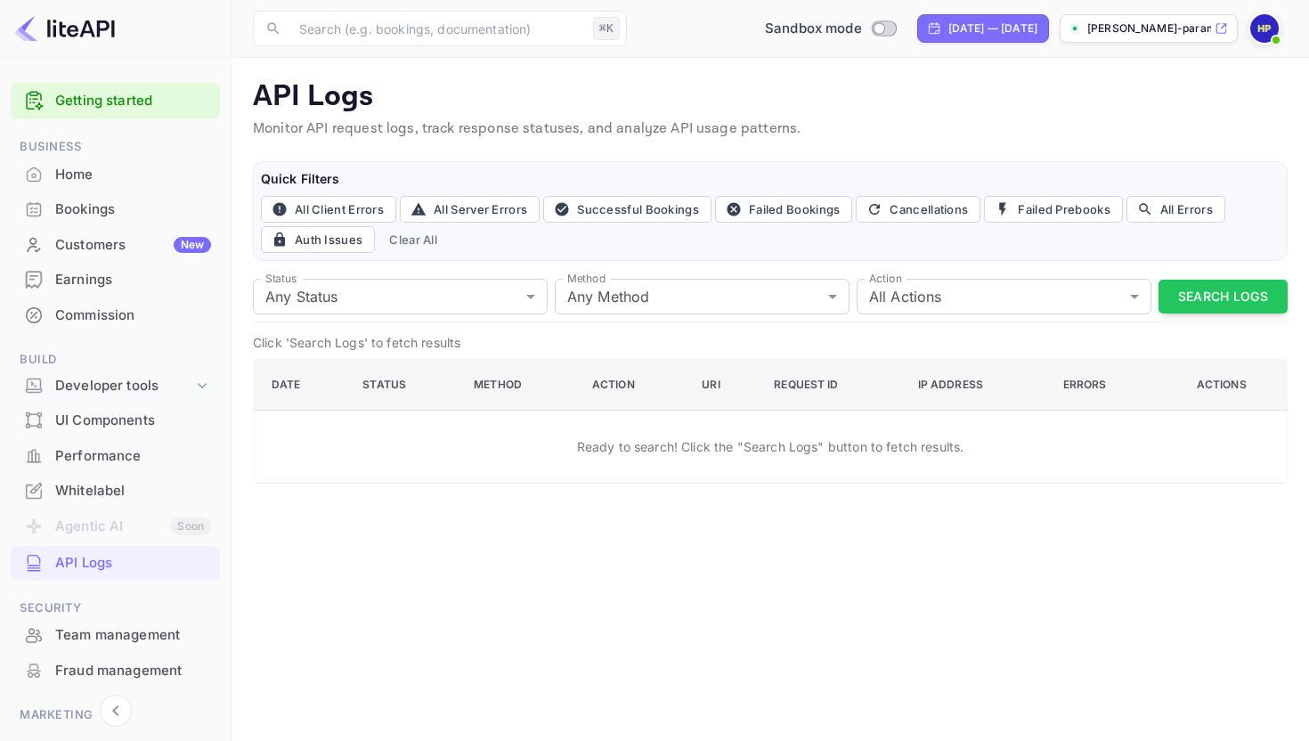
click at [130, 389] on div "Developer tools" at bounding box center [124, 386] width 138 height 20
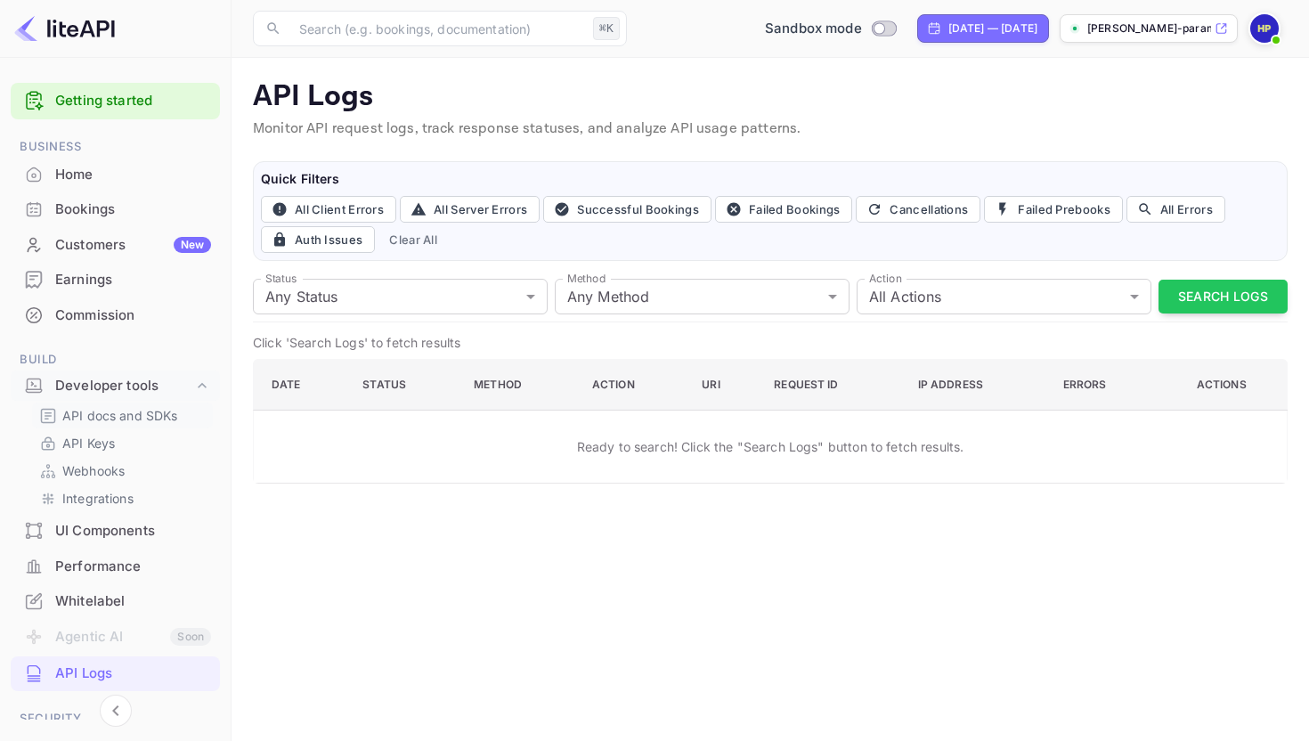
click at [133, 418] on p "API docs and SDKs" at bounding box center [120, 415] width 116 height 19
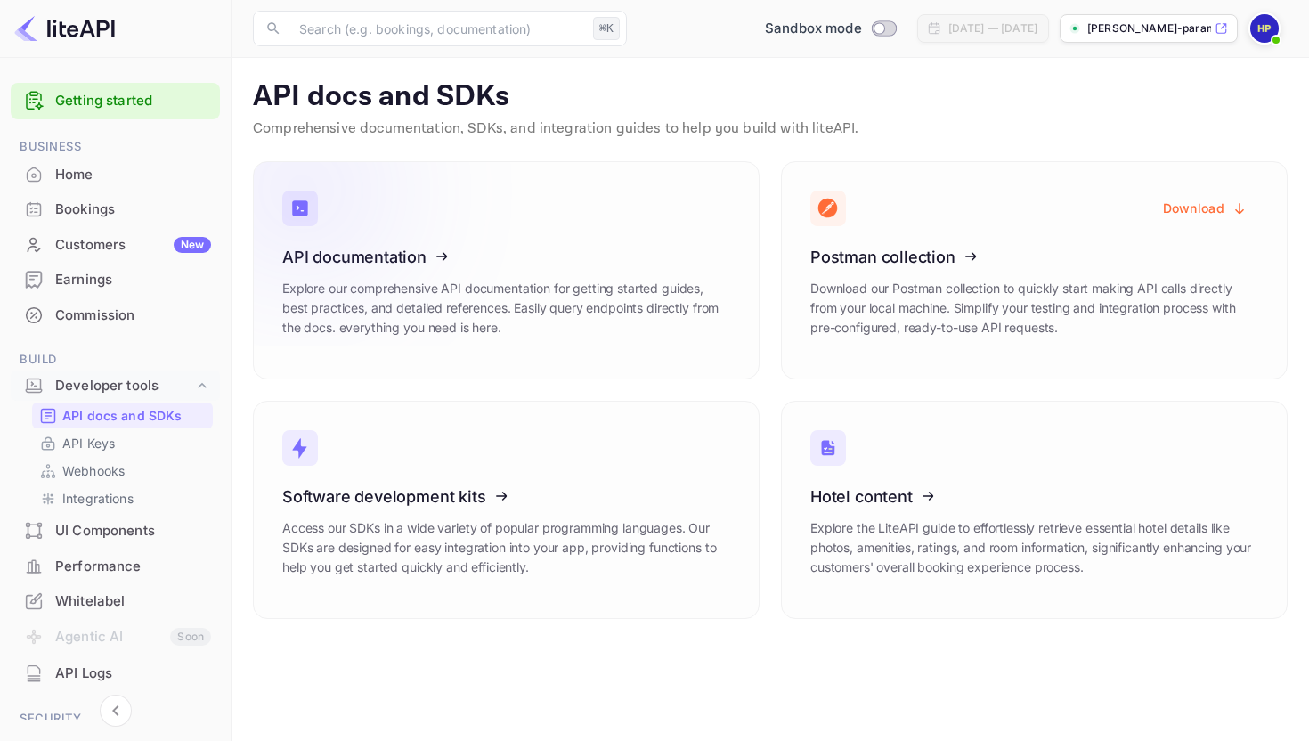
click at [544, 264] on h3 "API documentation" at bounding box center [506, 257] width 448 height 19
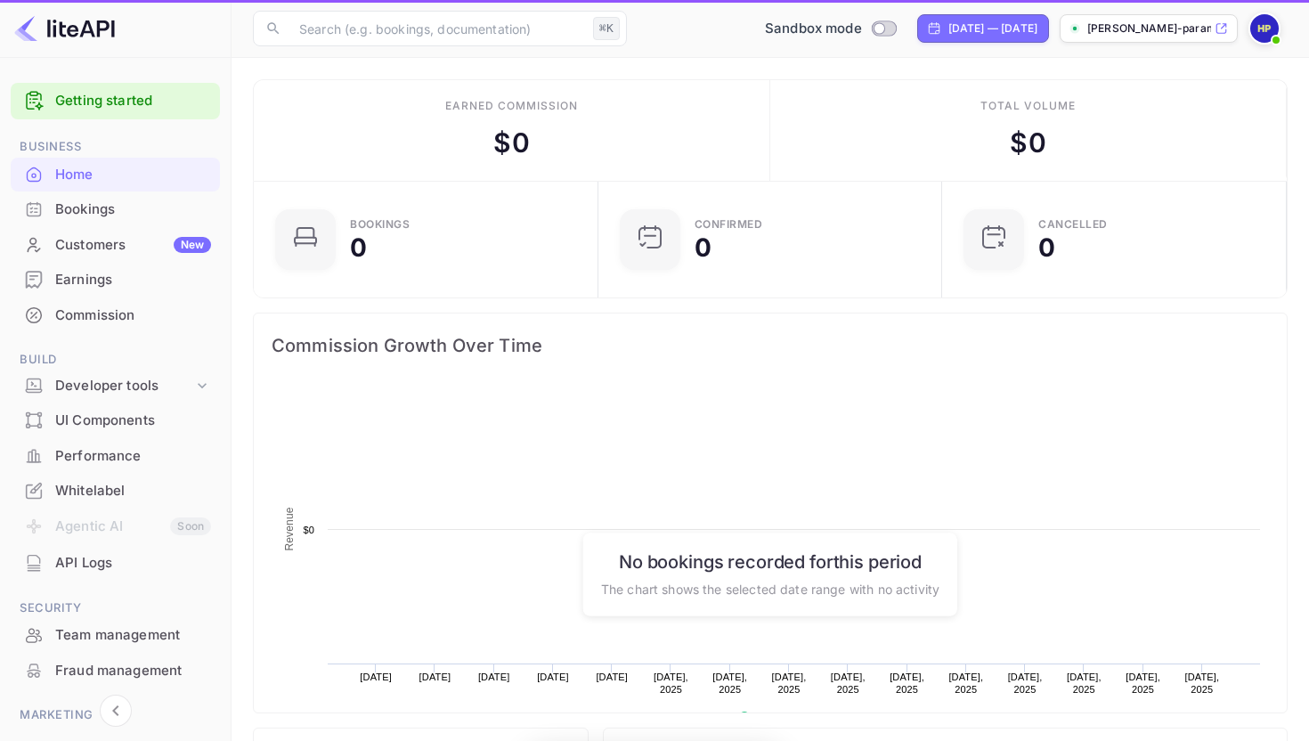
scroll to position [289, 334]
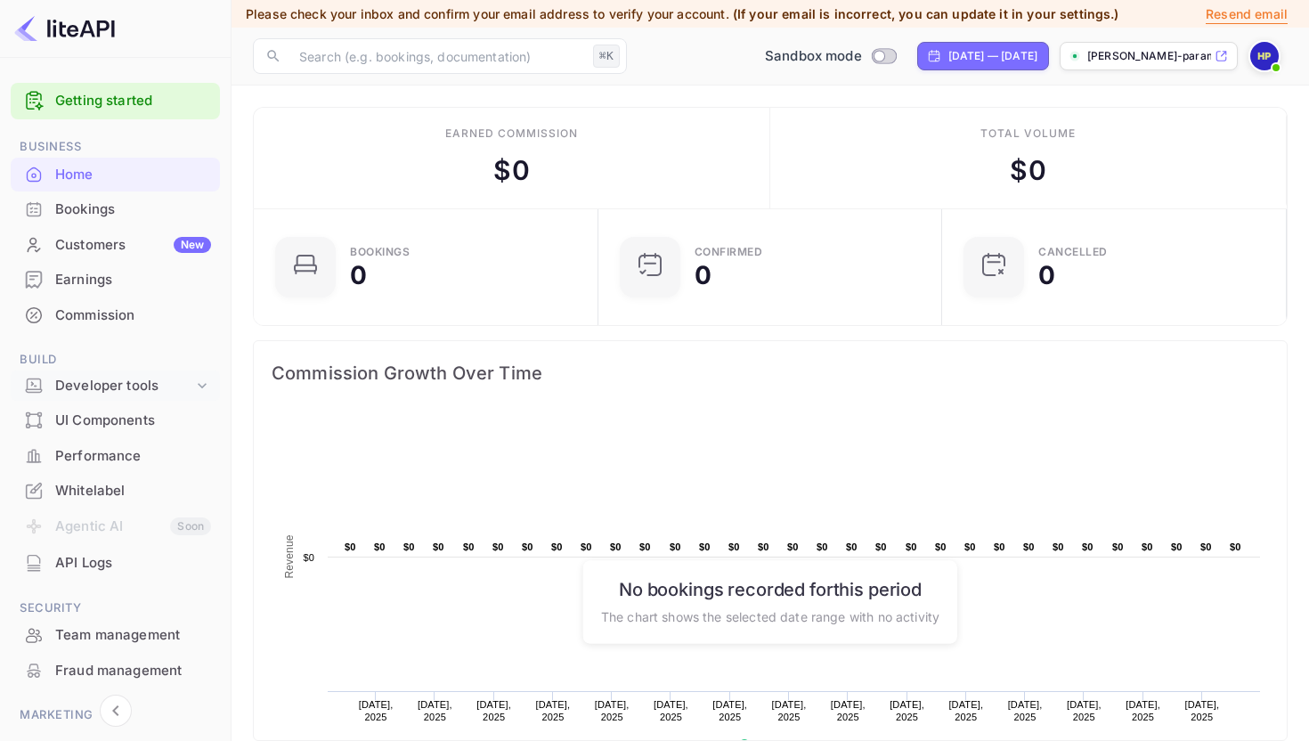
click at [136, 385] on div "Developer tools" at bounding box center [124, 386] width 138 height 20
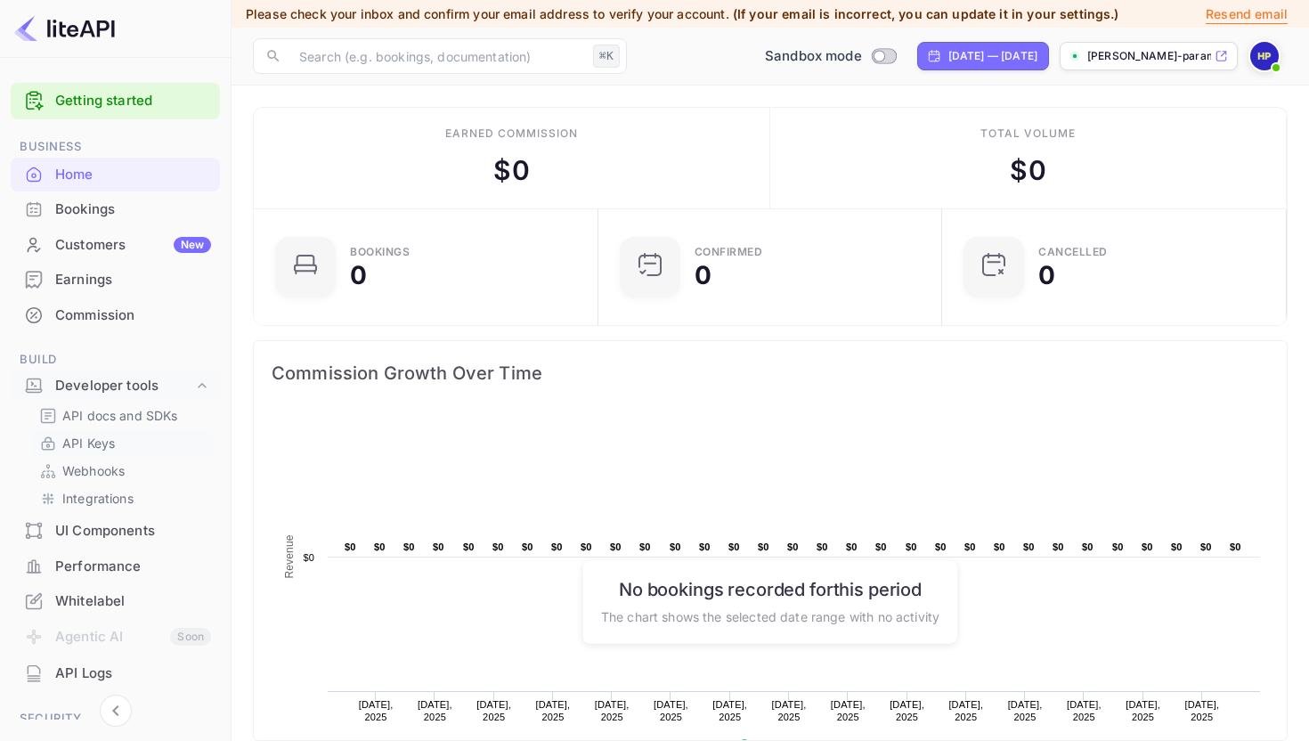
click at [119, 448] on link "API Keys" at bounding box center [122, 443] width 167 height 19
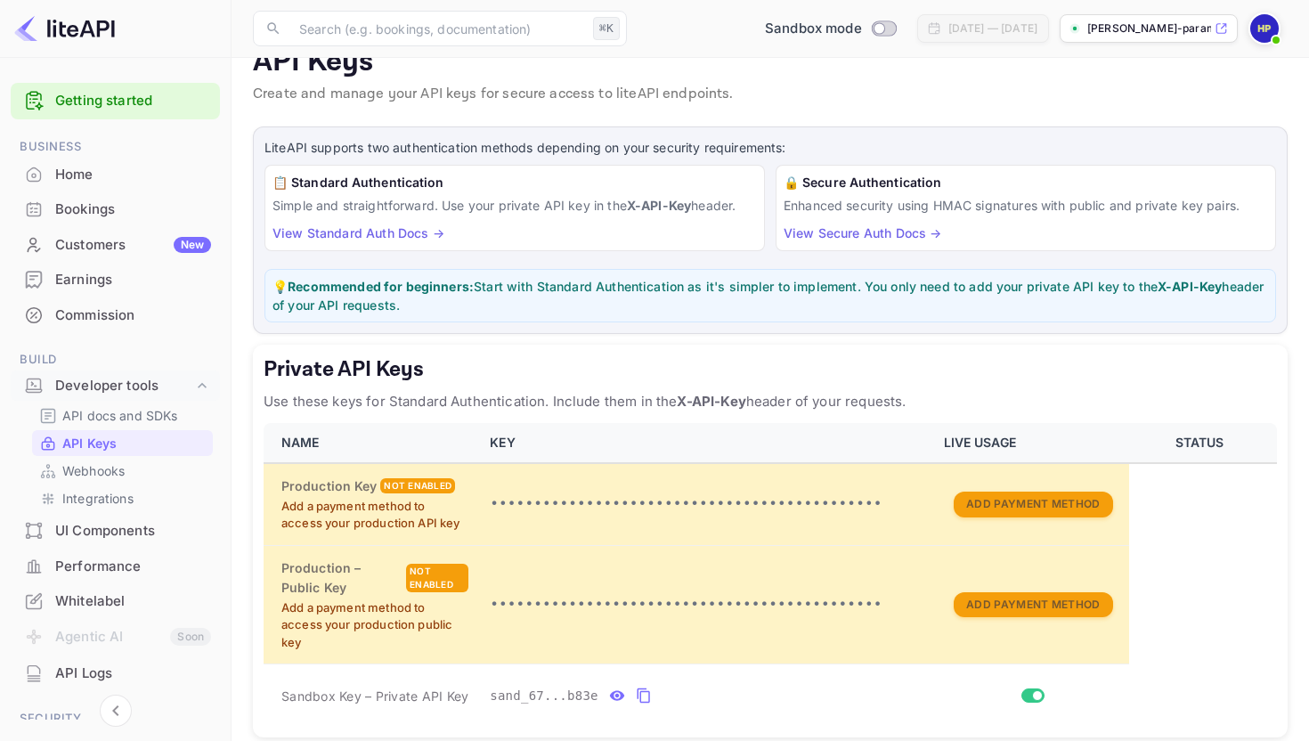
scroll to position [23, 0]
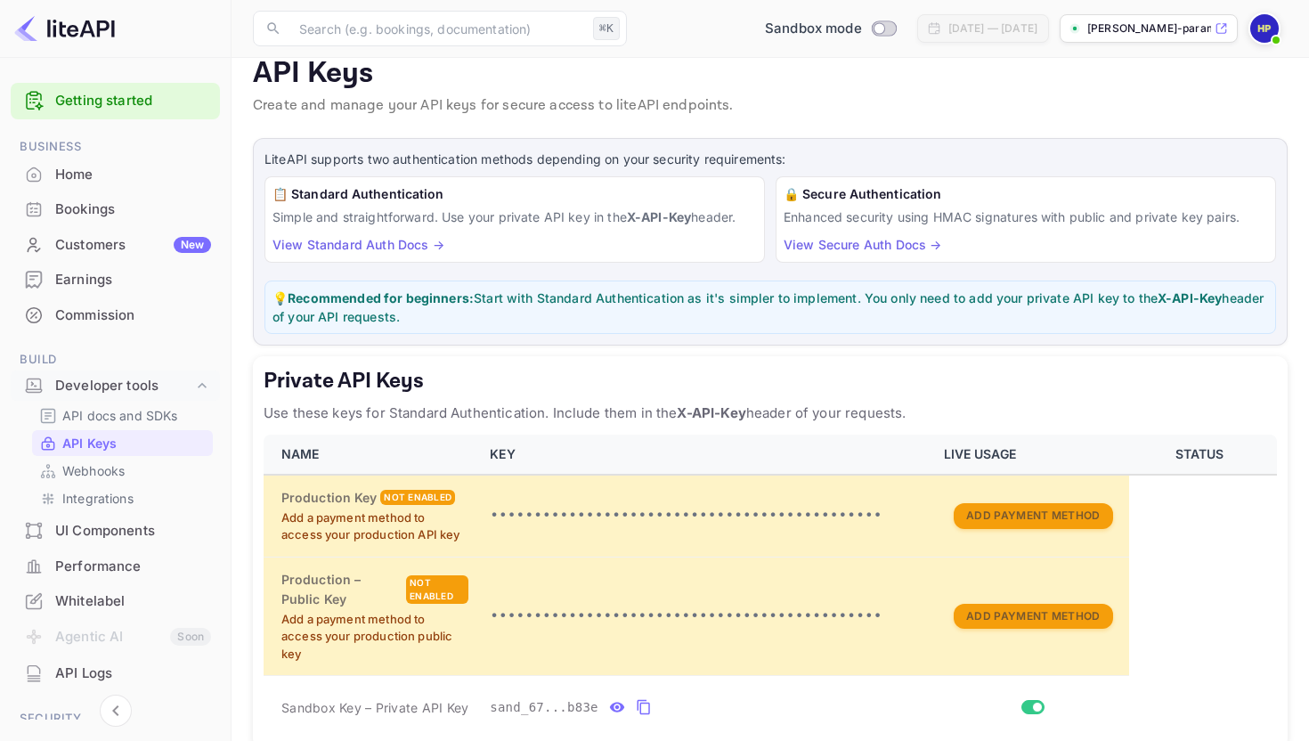
click at [1257, 30] on img at bounding box center [1264, 28] width 29 height 29
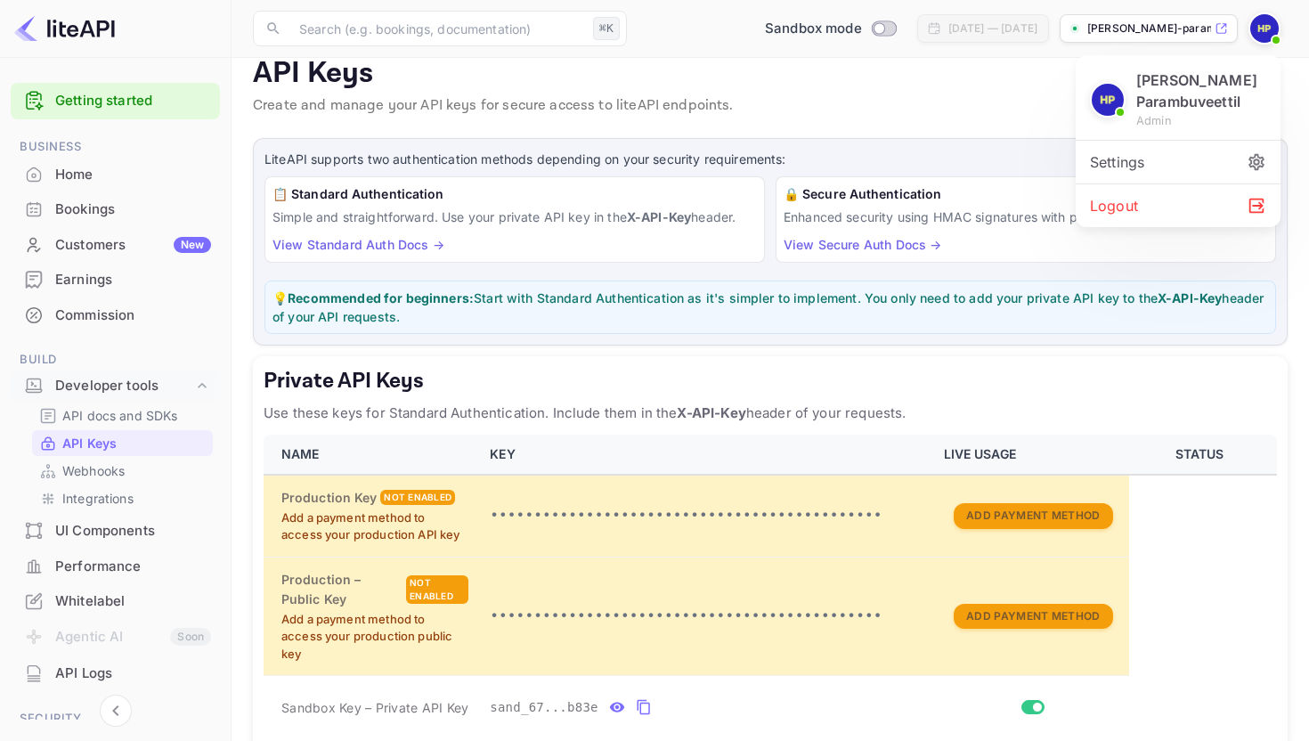
click at [774, 70] on div at bounding box center [654, 370] width 1309 height 741
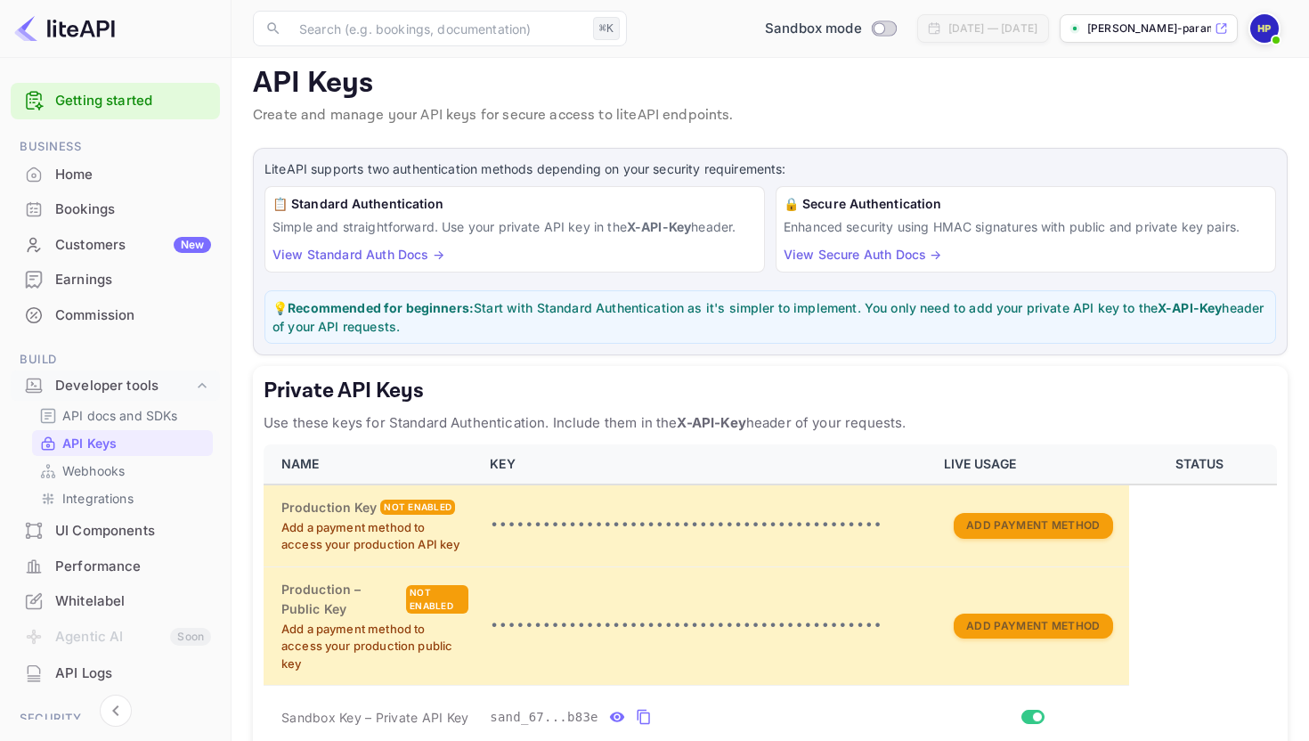
scroll to position [0, 0]
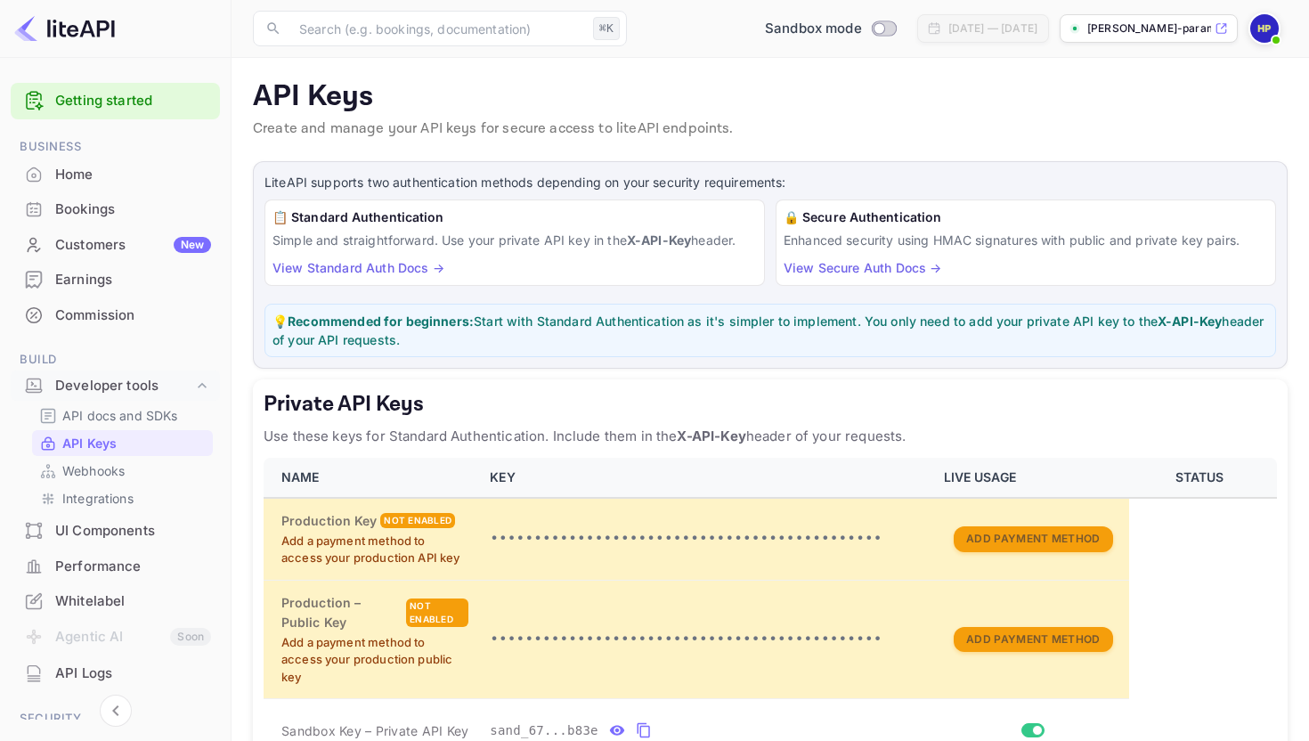
click at [384, 264] on link "View Standard Auth Docs →" at bounding box center [359, 267] width 172 height 15
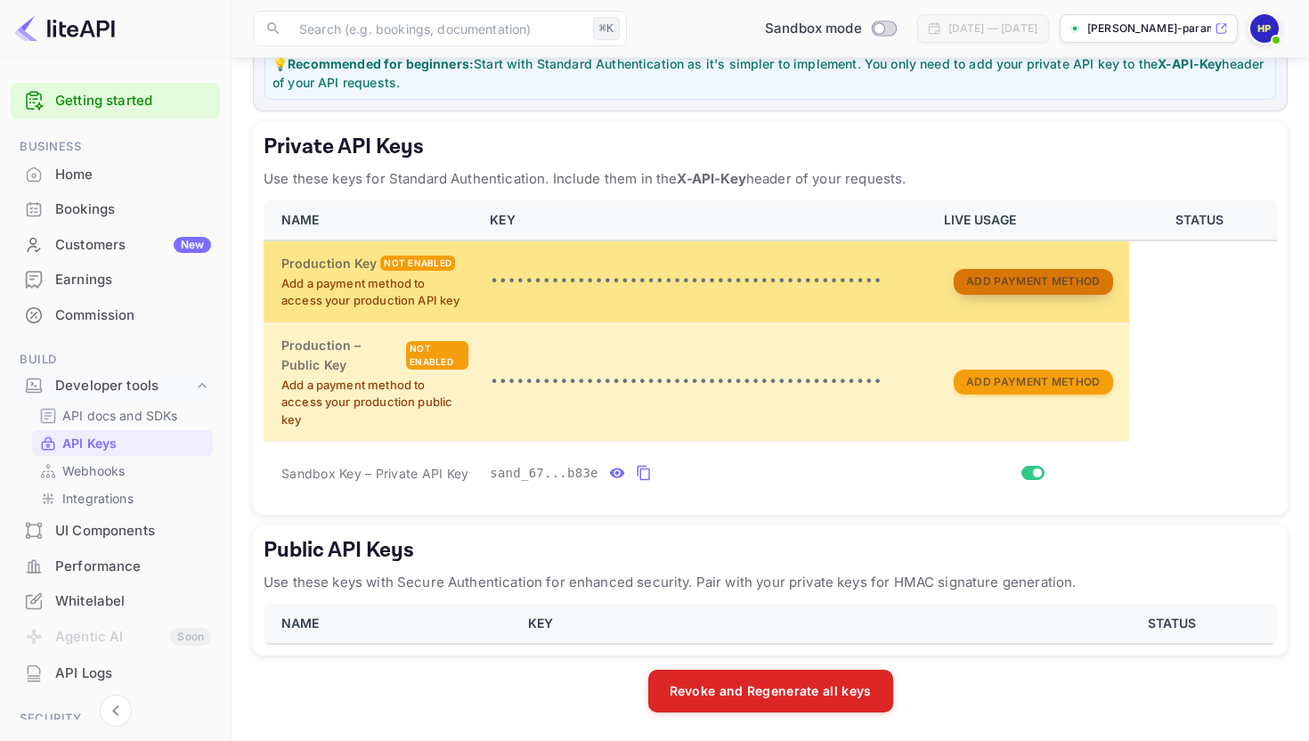
click at [1035, 288] on button "Add Payment Method" at bounding box center [1033, 282] width 159 height 26
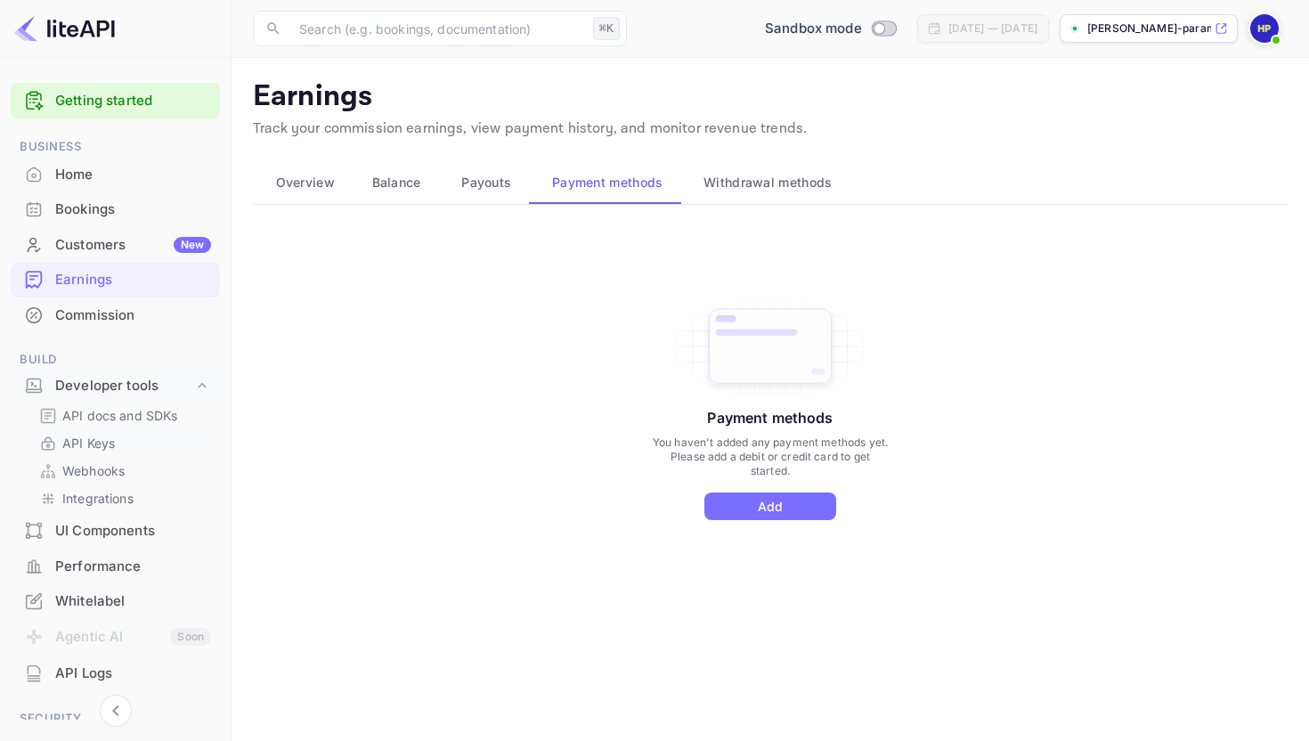
click at [110, 454] on div "API Keys" at bounding box center [122, 443] width 181 height 26
click at [98, 444] on p "API Keys" at bounding box center [88, 443] width 53 height 19
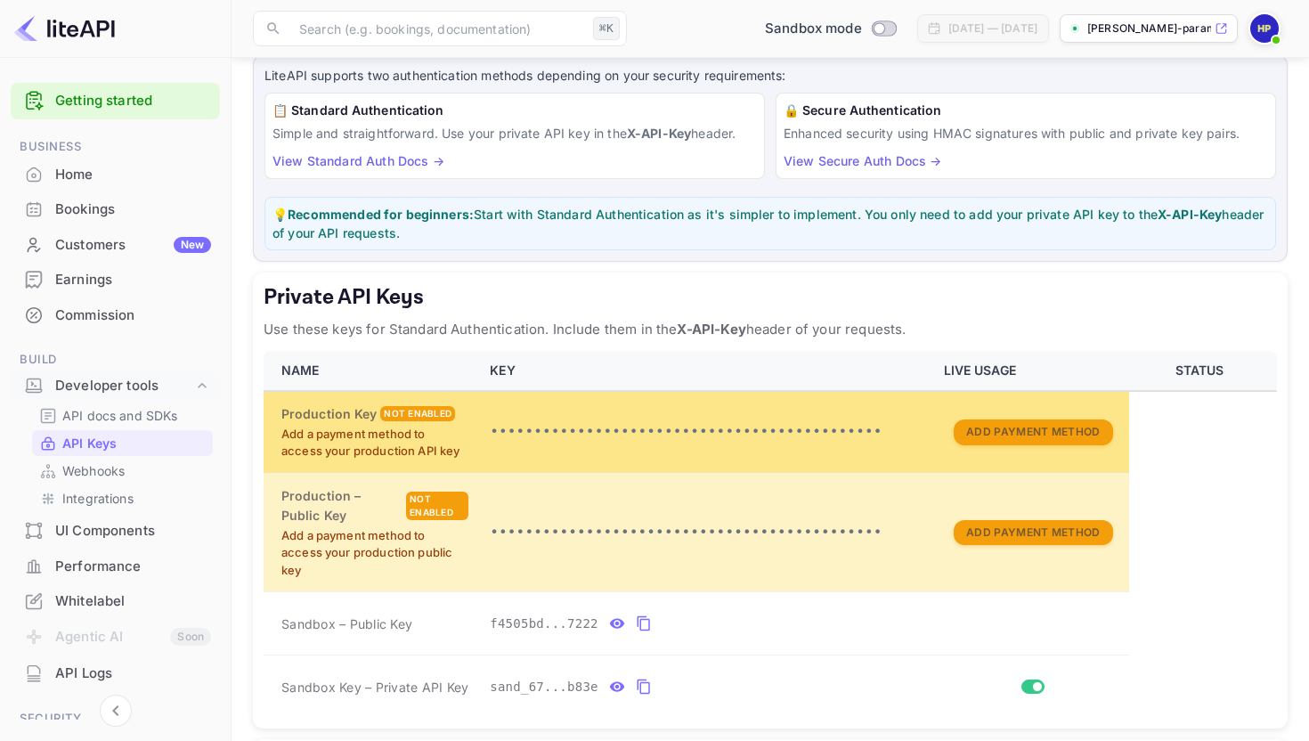
scroll to position [384, 0]
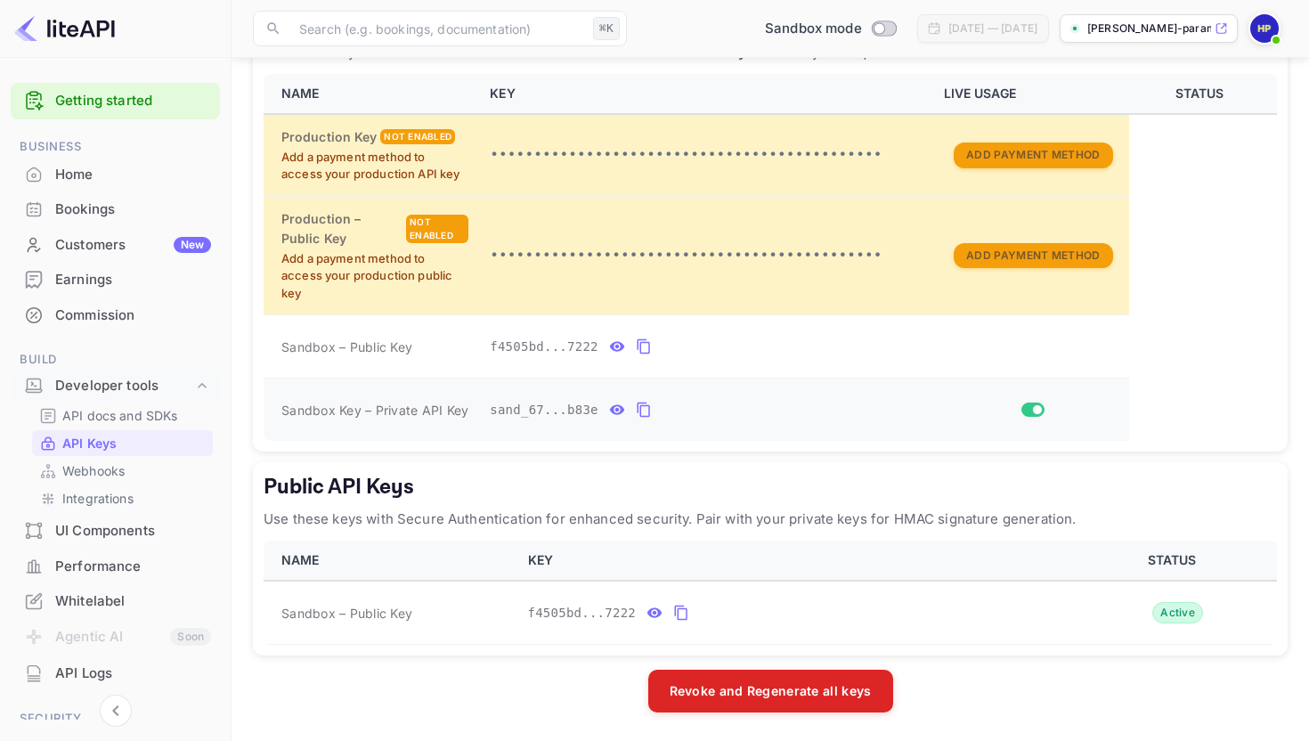
click at [647, 412] on icon "private api keys table" at bounding box center [644, 409] width 16 height 21
click at [653, 479] on h5 "Public API Keys" at bounding box center [771, 487] width 1014 height 29
